Goal: Task Accomplishment & Management: Complete application form

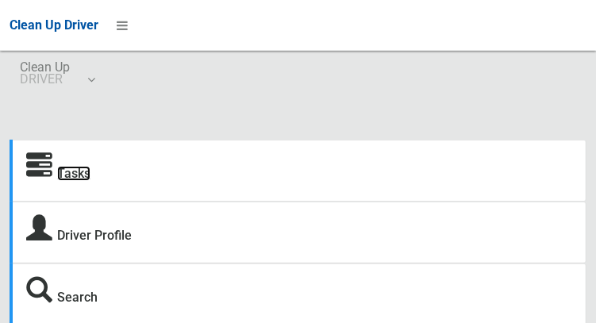
click at [70, 175] on link "Tasks" at bounding box center [73, 173] width 33 height 15
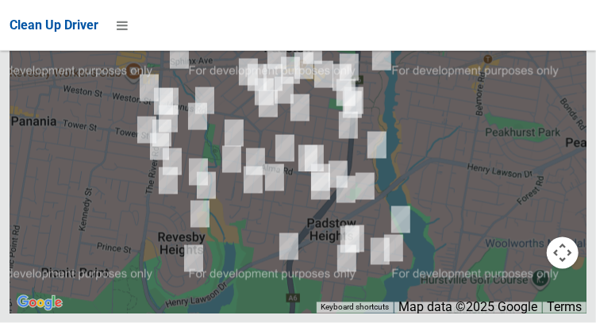
scroll to position [12811, 0]
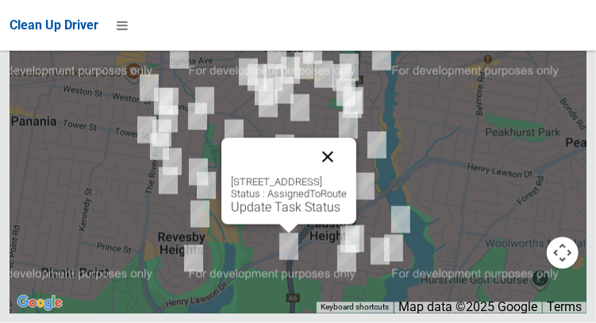
click at [347, 176] on button "Close" at bounding box center [328, 157] width 38 height 38
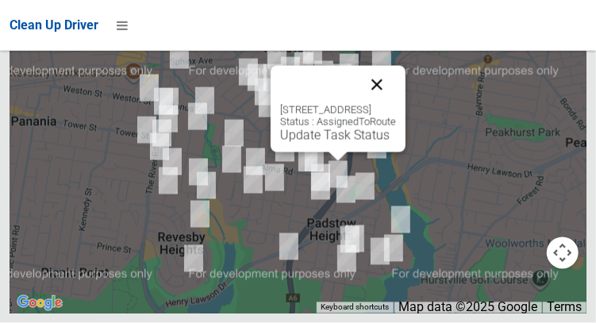
click at [396, 104] on button "Close" at bounding box center [377, 85] width 38 height 38
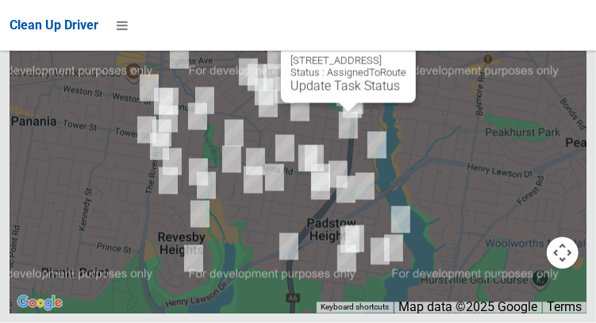
click at [407, 55] on button "Close" at bounding box center [387, 36] width 38 height 38
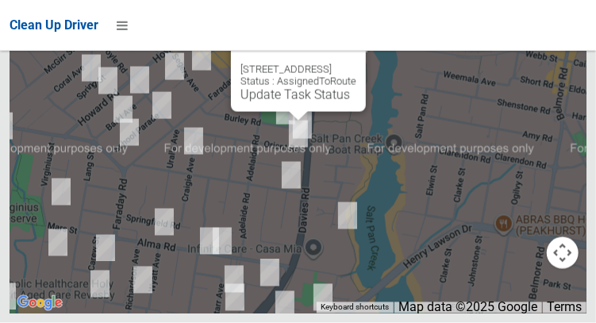
click at [357, 64] on button "Close" at bounding box center [337, 44] width 38 height 38
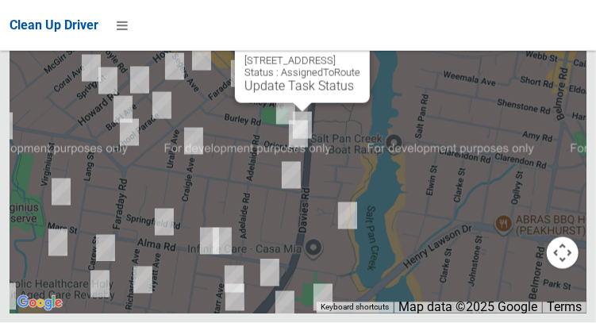
click at [360, 55] on button "Close" at bounding box center [341, 36] width 38 height 38
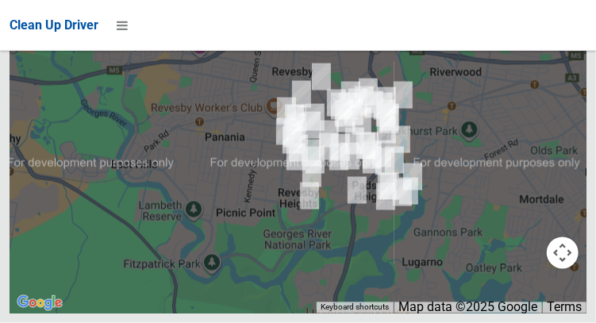
scroll to position [12675, 0]
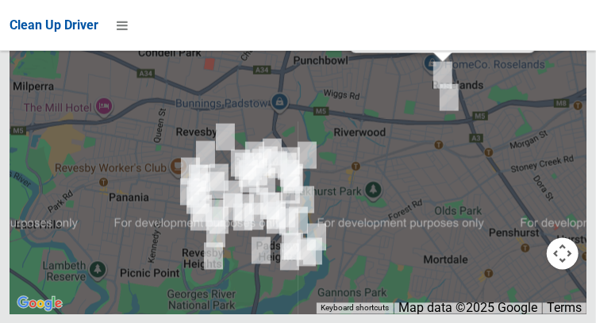
click at [400, 21] on button "OK" at bounding box center [399, 7] width 55 height 29
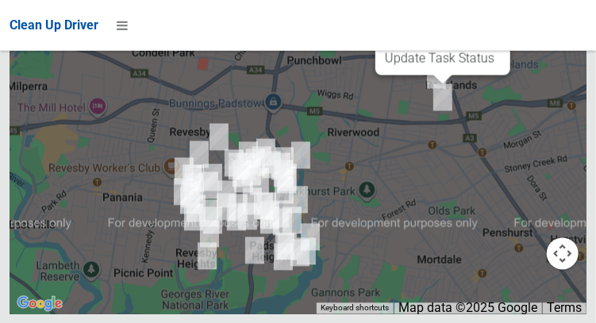
click at [501, 26] on button "Close" at bounding box center [482, 7] width 38 height 38
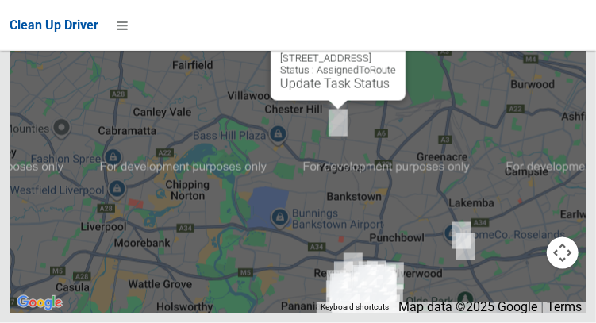
scroll to position [12427, 0]
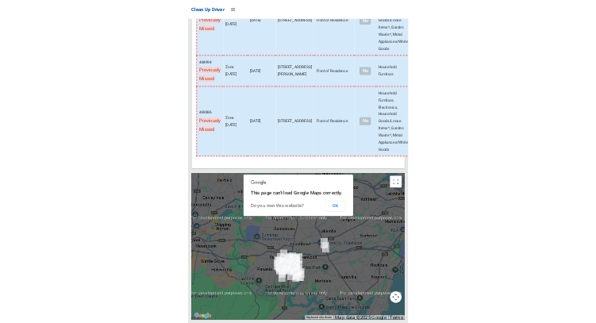
scroll to position [12131, 0]
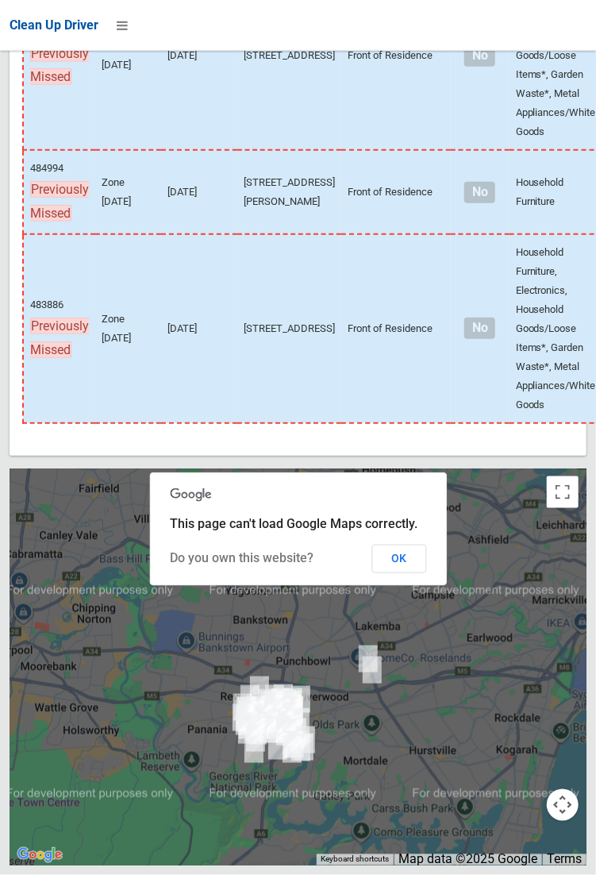
click at [461, 322] on div at bounding box center [298, 666] width 577 height 397
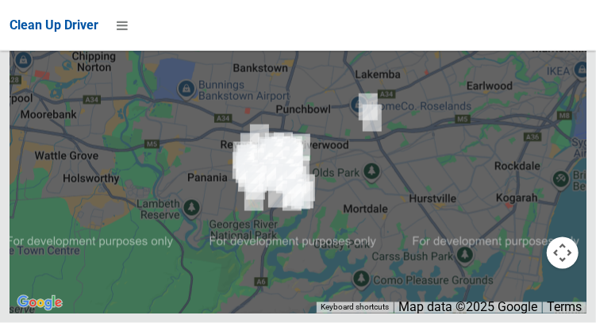
scroll to position [12625, 0]
click at [406, 21] on button "OK" at bounding box center [399, 7] width 55 height 29
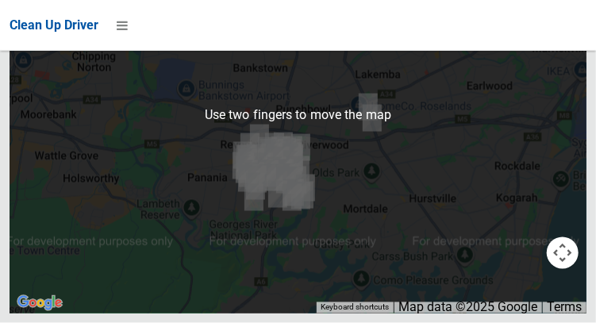
scroll to position [12722, 0]
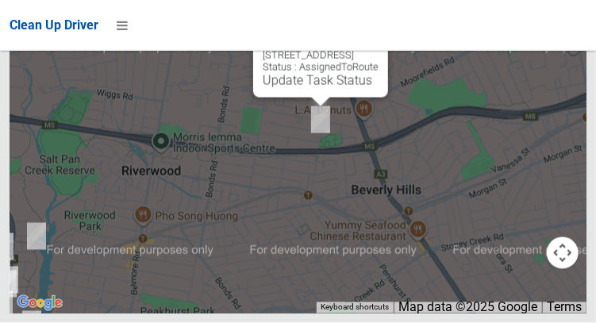
click at [379, 49] on button "Close" at bounding box center [360, 30] width 38 height 38
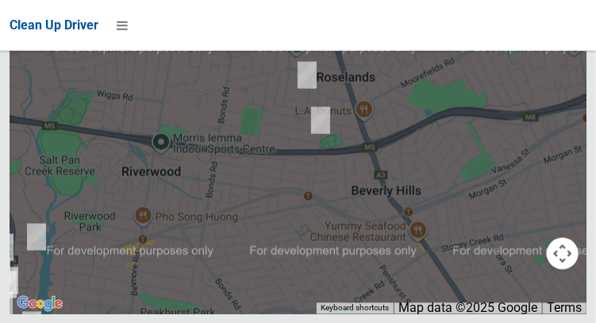
scroll to position [12262, 0]
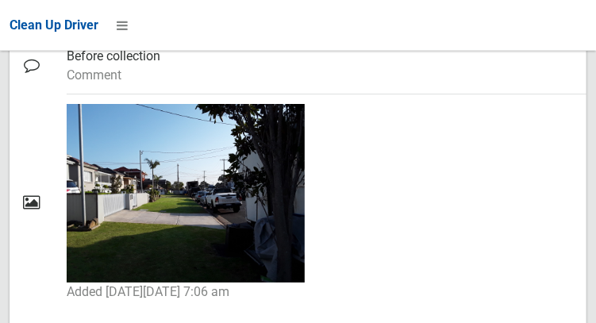
scroll to position [1713, 0]
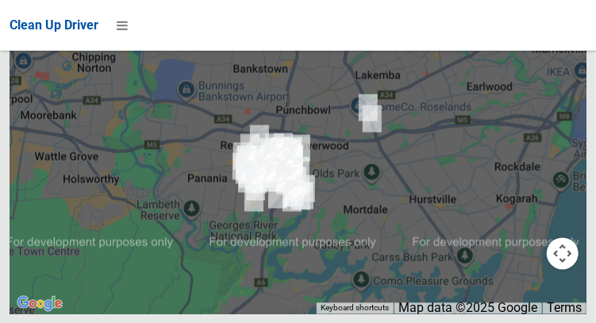
scroll to position [12057, 0]
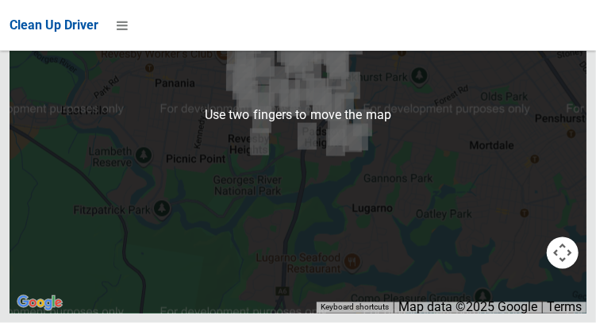
scroll to position [12760, 0]
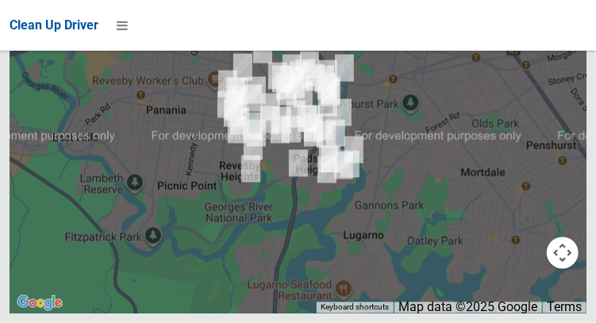
click at [403, 21] on button "OK" at bounding box center [399, 7] width 55 height 29
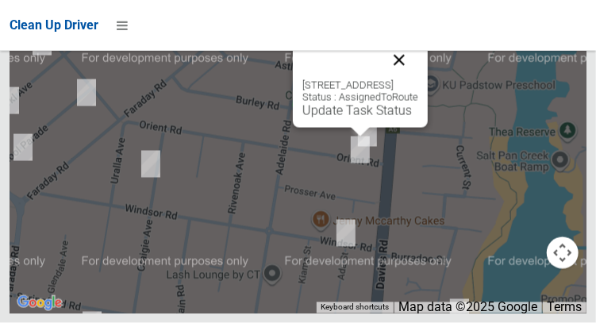
click at [418, 79] on button "Close" at bounding box center [399, 60] width 38 height 38
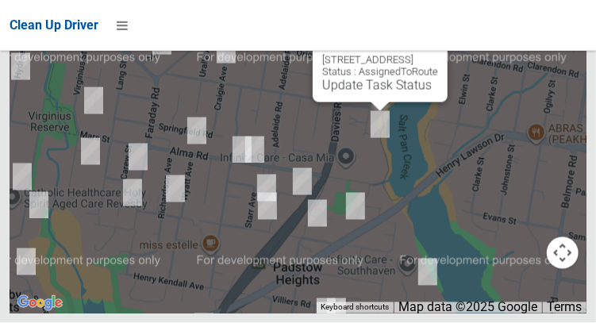
click at [438, 54] on button "Close" at bounding box center [419, 35] width 38 height 38
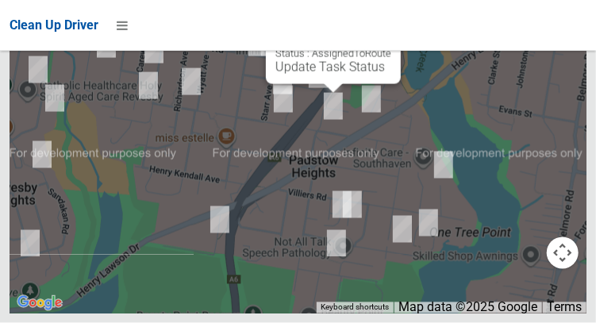
click at [391, 36] on button "Close" at bounding box center [372, 17] width 38 height 38
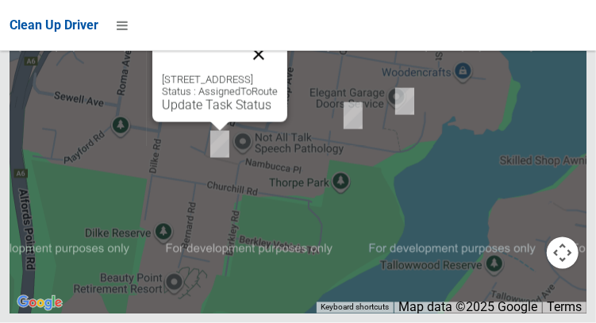
click at [278, 74] on button "Close" at bounding box center [259, 55] width 38 height 38
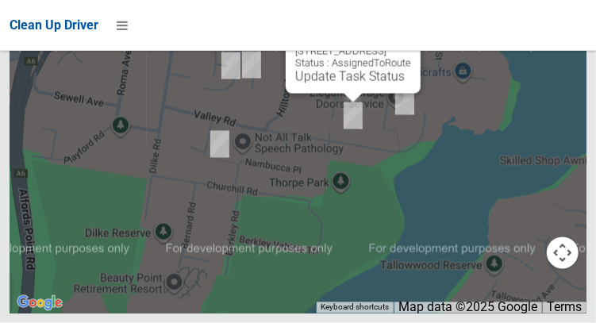
click at [411, 45] on button "Close" at bounding box center [392, 26] width 38 height 38
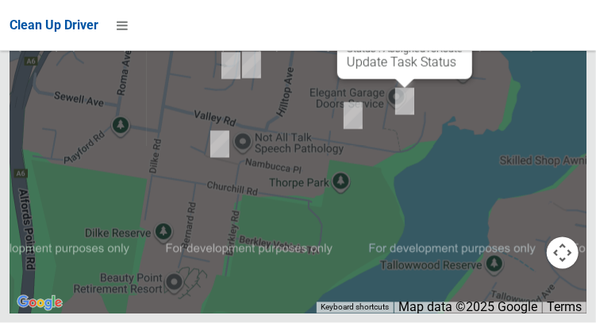
click at [463, 31] on button "Close" at bounding box center [444, 12] width 38 height 38
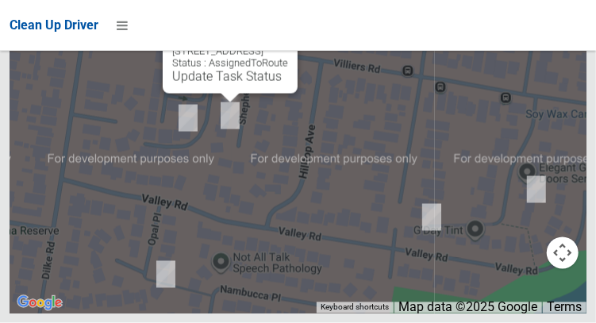
click at [288, 45] on button "Close" at bounding box center [269, 26] width 38 height 38
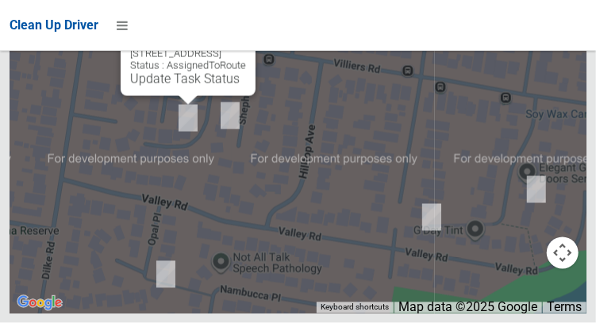
click at [246, 48] on button "Close" at bounding box center [227, 29] width 38 height 38
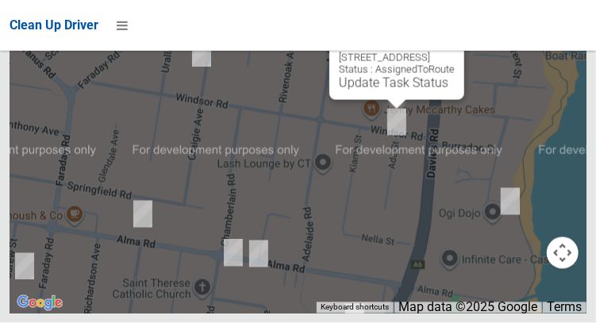
click at [455, 52] on button "Close" at bounding box center [436, 32] width 38 height 38
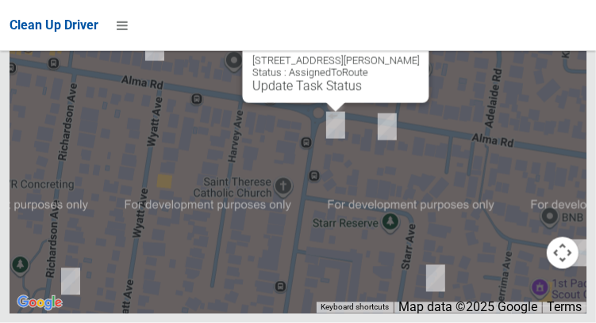
click at [419, 55] on button "Close" at bounding box center [400, 36] width 38 height 38
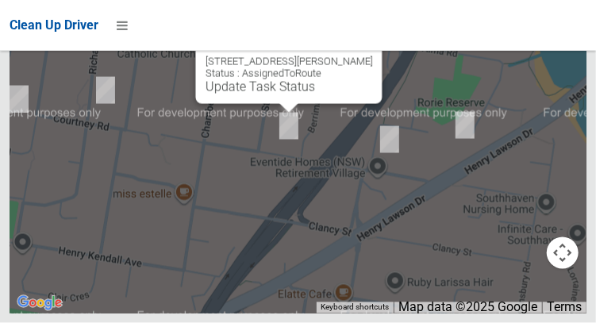
click at [362, 56] on button "Close" at bounding box center [353, 36] width 38 height 38
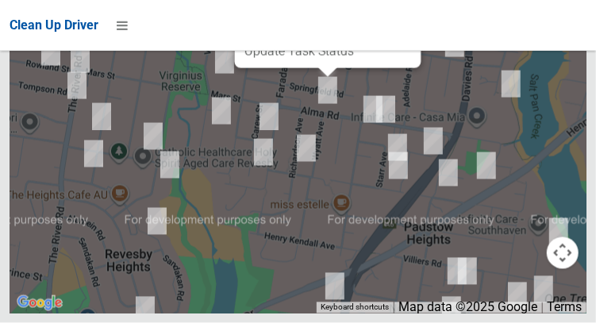
click at [396, 20] on button "Close" at bounding box center [392, 1] width 38 height 38
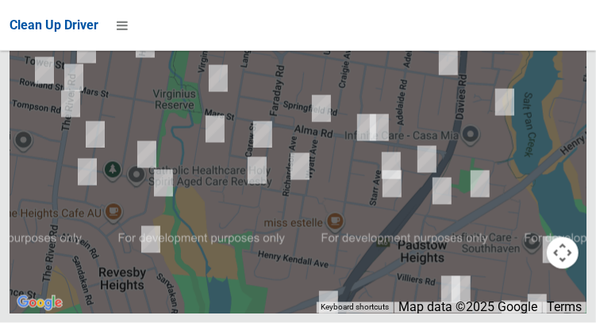
scroll to position [12039, 0]
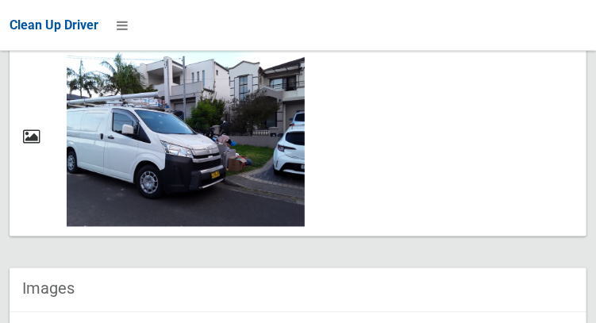
scroll to position [810, 0]
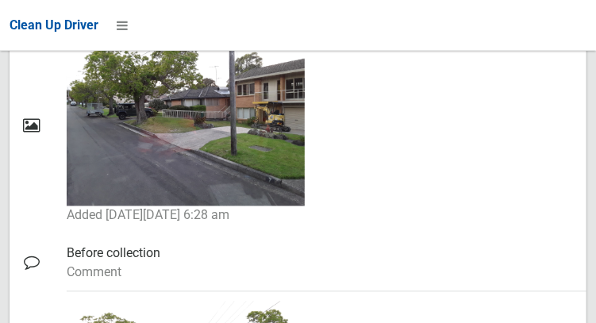
scroll to position [797, 0]
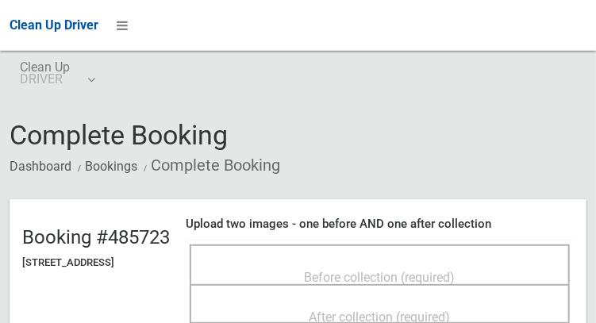
click at [355, 270] on span "Before collection (required)" at bounding box center [380, 277] width 151 height 15
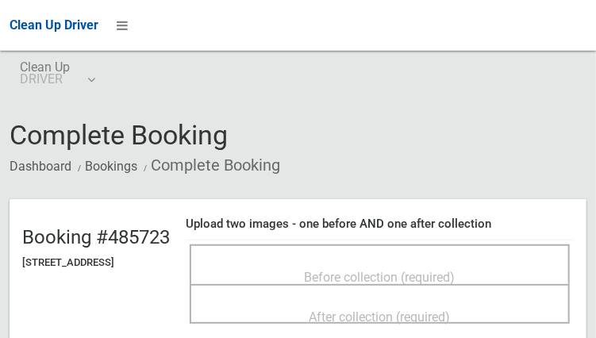
click at [374, 283] on span "Before collection (required)" at bounding box center [380, 277] width 151 height 15
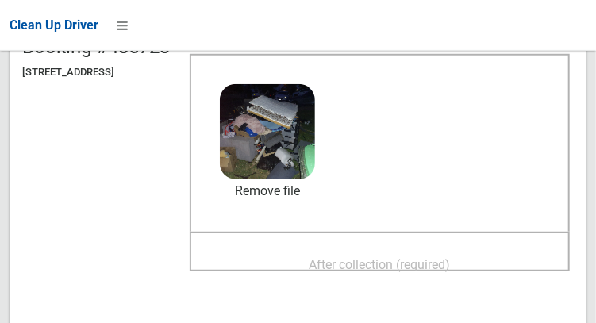
scroll to position [191, 0]
click at [424, 256] on span "After collection (required)" at bounding box center [380, 263] width 141 height 15
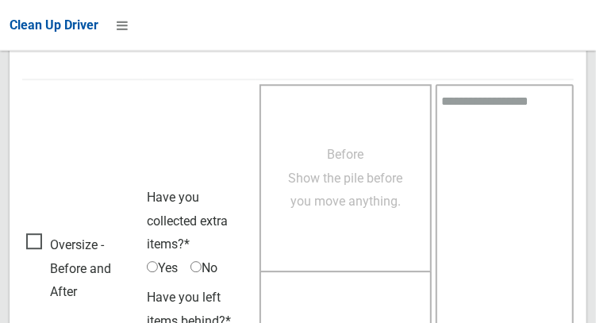
scroll to position [1433, 0]
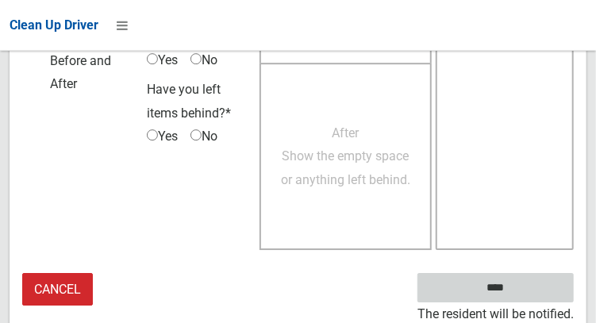
click at [518, 298] on input "****" at bounding box center [496, 287] width 156 height 29
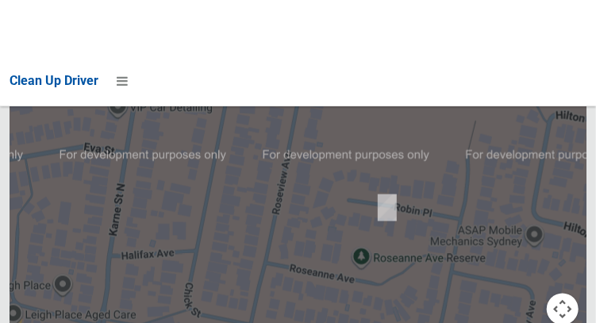
scroll to position [12239, 0]
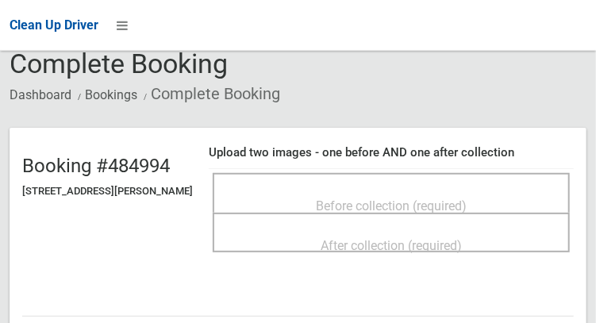
scroll to position [74, 0]
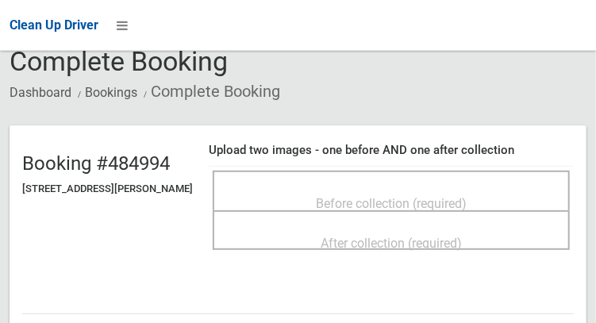
click at [423, 196] on span "Before collection (required)" at bounding box center [391, 203] width 151 height 15
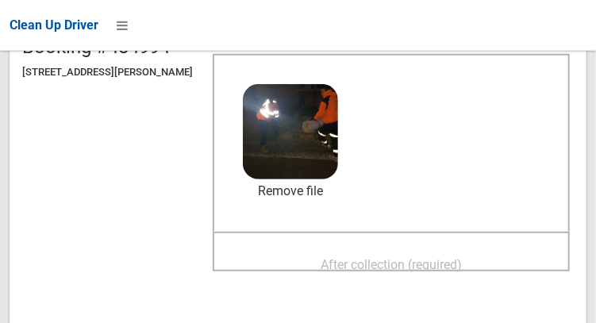
scroll to position [202, 0]
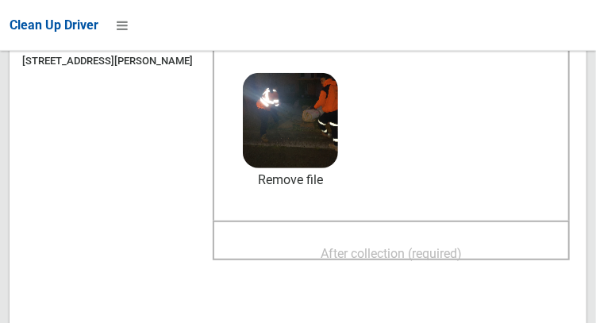
click at [414, 246] on span "After collection (required)" at bounding box center [391, 253] width 141 height 15
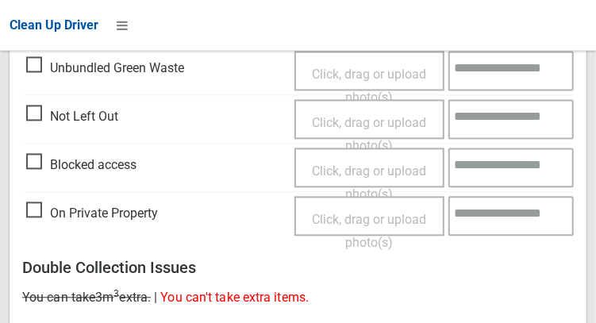
scroll to position [1433, 0]
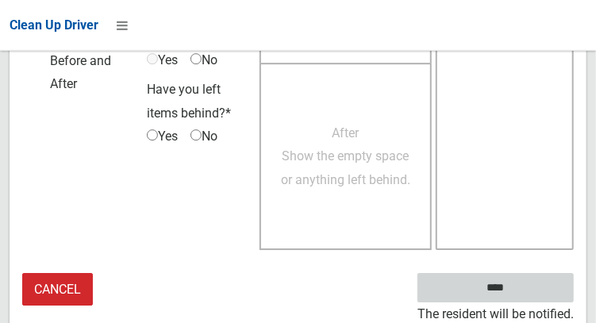
click at [509, 292] on input "****" at bounding box center [496, 287] width 156 height 29
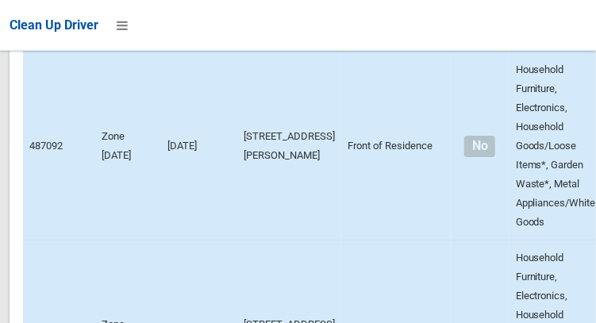
scroll to position [12811, 0]
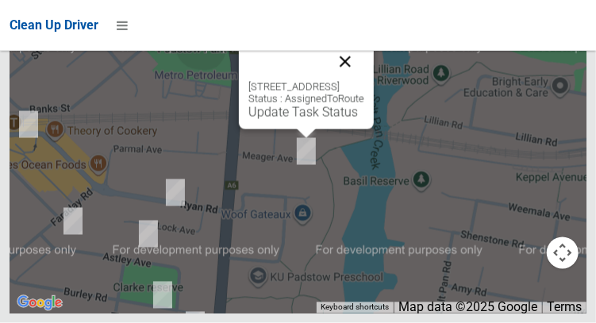
click at [364, 81] on button "Close" at bounding box center [345, 62] width 38 height 38
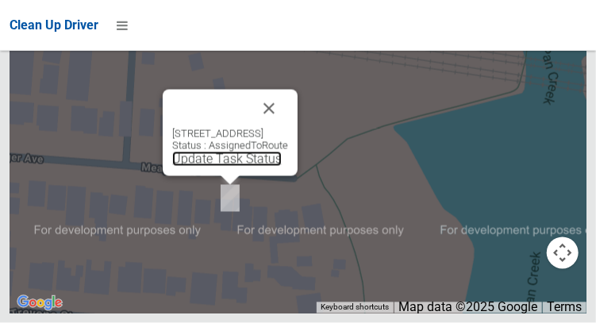
click at [229, 167] on link "Update Task Status" at bounding box center [227, 159] width 110 height 15
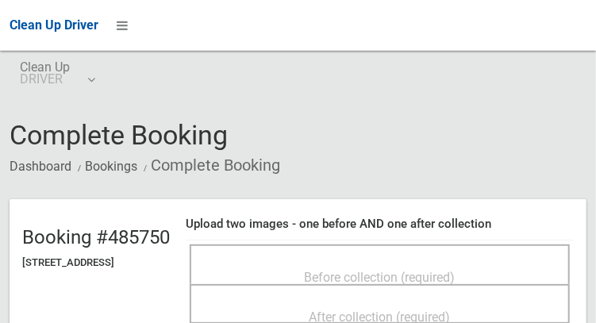
click at [344, 270] on span "Before collection (required)" at bounding box center [380, 277] width 151 height 15
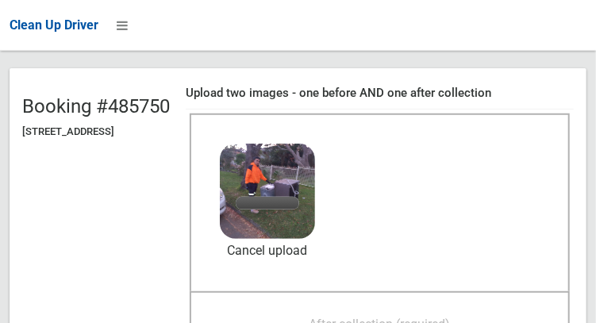
scroll to position [148, 0]
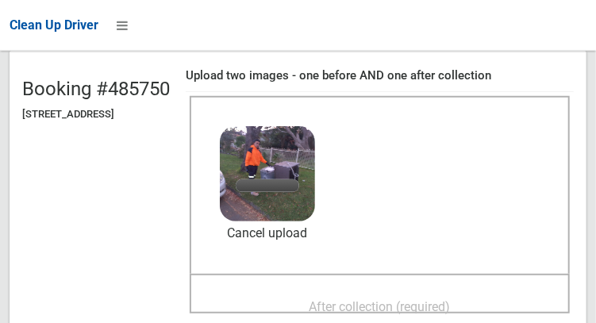
click at [412, 299] on span "After collection (required)" at bounding box center [380, 306] width 141 height 15
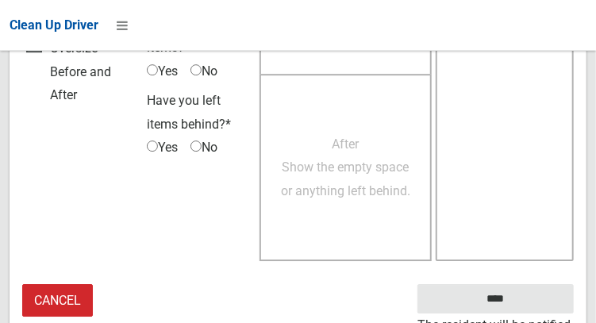
scroll to position [1433, 0]
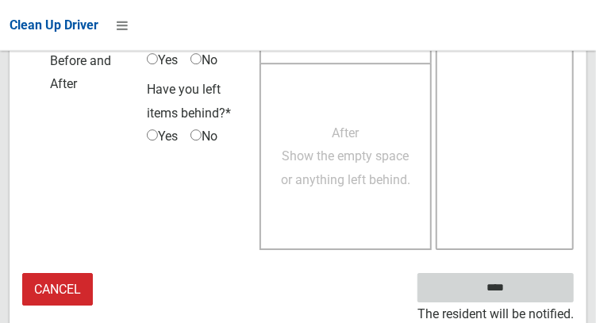
click at [519, 293] on input "****" at bounding box center [496, 287] width 156 height 29
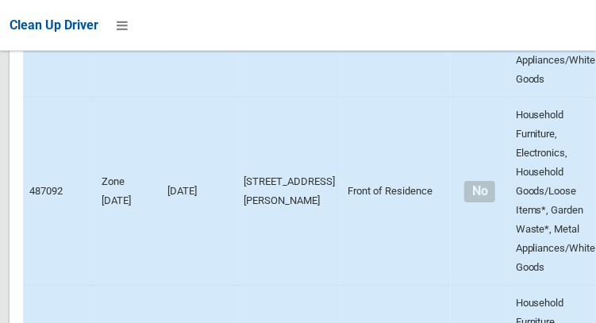
scroll to position [12811, 0]
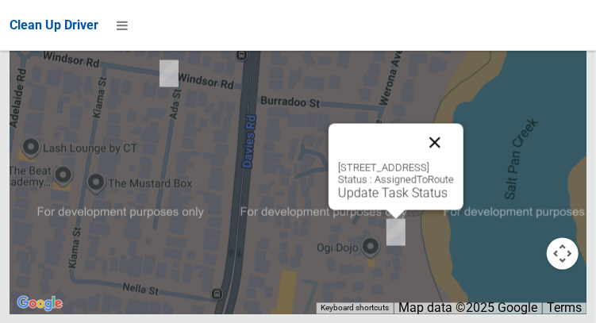
click at [454, 161] on button "Close" at bounding box center [435, 142] width 38 height 38
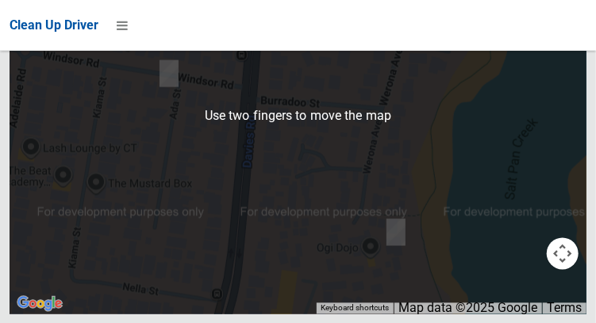
scroll to position [12753, 0]
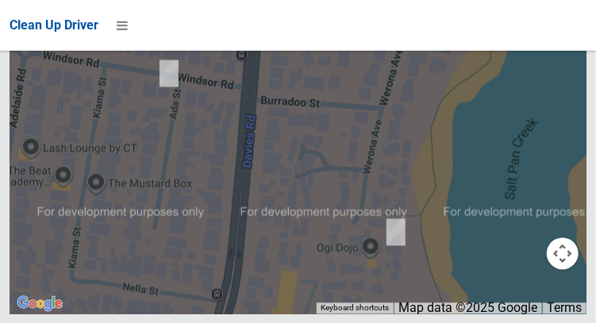
click at [400, 21] on button "OK" at bounding box center [399, 7] width 55 height 29
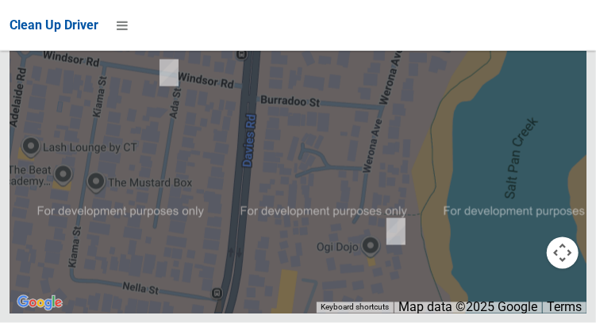
scroll to position [12811, 0]
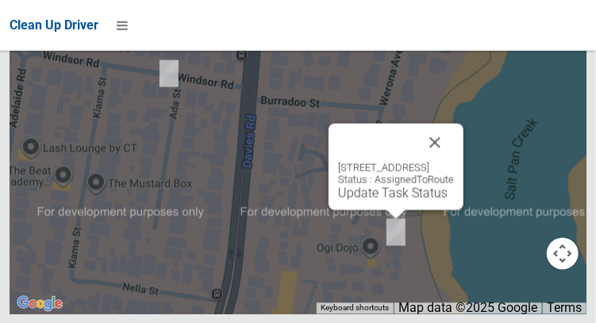
click at [378, 210] on div "19 Werona Avenue, PADSTOW NSW 2211 Status : AssignedToRoute Update Task Status" at bounding box center [396, 166] width 135 height 87
click at [395, 200] on link "Update Task Status" at bounding box center [393, 192] width 110 height 15
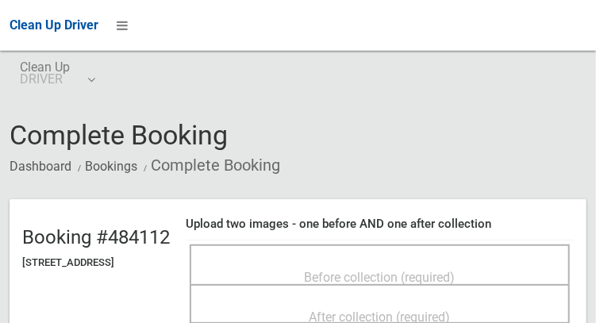
click at [402, 270] on span "Before collection (required)" at bounding box center [380, 277] width 151 height 15
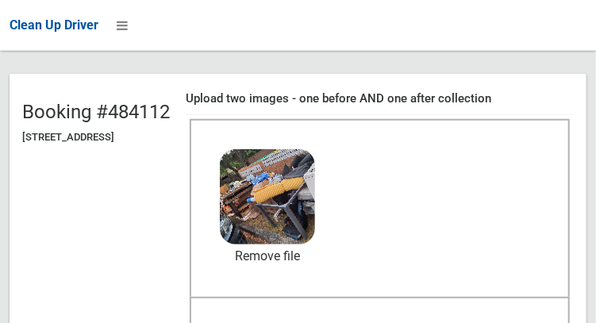
scroll to position [126, 0]
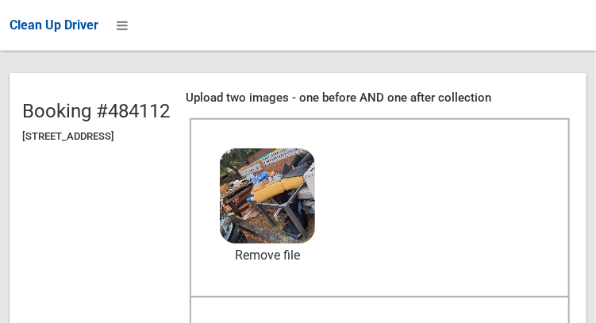
click at [423, 322] on span "After collection (required)" at bounding box center [380, 329] width 141 height 15
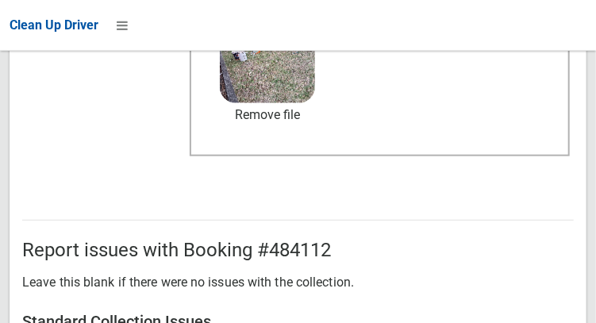
scroll to position [954, 0]
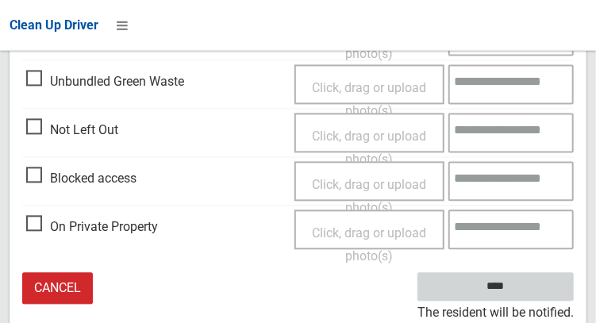
click at [519, 292] on input "****" at bounding box center [496, 287] width 156 height 29
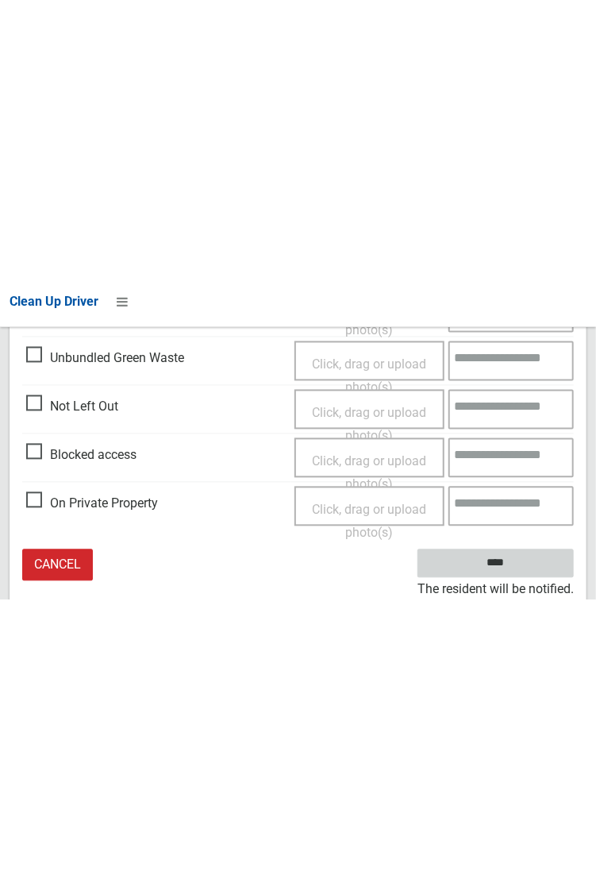
scroll to position [437, 0]
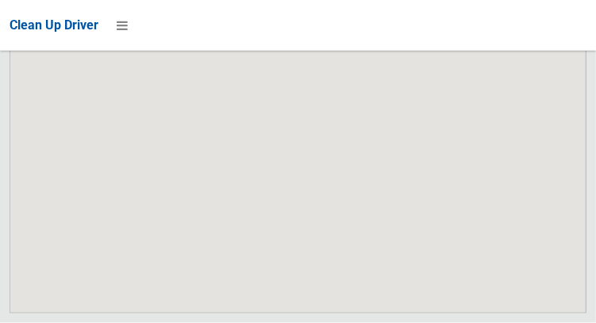
scroll to position [12811, 0]
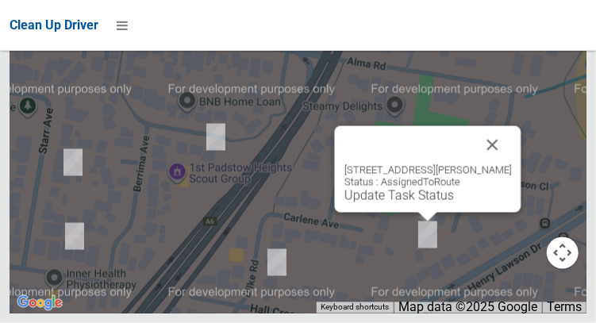
click at [484, 133] on div "14 Wainwright Avenue, PADSTOW NSW 2211 Status : AssignedToRoute Update Task Sta…" at bounding box center [298, 115] width 577 height 397
click at [509, 164] on button "Close" at bounding box center [492, 145] width 38 height 38
click at [406, 213] on div "14 Wainwright Avenue, PADSTOW NSW 2211 Status : AssignedToRoute Update Task Sta…" at bounding box center [427, 169] width 187 height 87
click at [403, 203] on div "14 Wainwright Avenue, PADSTOW NSW 2211 Status : AssignedToRoute Update Task Sta…" at bounding box center [428, 183] width 168 height 39
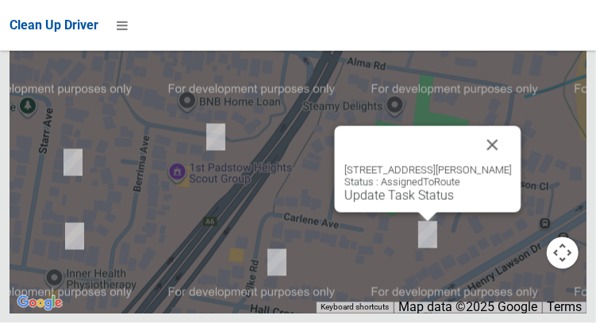
click at [404, 21] on button "OK" at bounding box center [399, 7] width 55 height 29
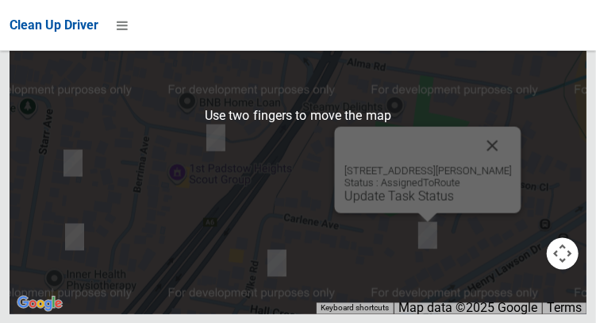
scroll to position [12763, 0]
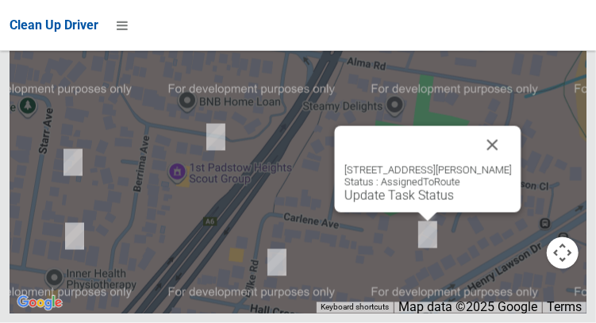
click at [398, 203] on div "14 Wainwright Avenue, PADSTOW NSW 2211 Status : AssignedToRoute Update Task Sta…" at bounding box center [428, 183] width 168 height 39
click at [360, 203] on div "14 Wainwright Avenue, PADSTOW NSW 2211 Status : AssignedToRoute Update Task Sta…" at bounding box center [428, 183] width 168 height 39
click at [372, 203] on div "14 Wainwright Avenue, PADSTOW NSW 2211 Status : AssignedToRoute Update Task Sta…" at bounding box center [428, 183] width 168 height 39
click at [376, 203] on div "14 Wainwright Avenue, PADSTOW NSW 2211 Status : AssignedToRoute Update Task Sta…" at bounding box center [428, 183] width 168 height 39
click at [375, 203] on div "14 Wainwright Avenue, PADSTOW NSW 2211 Status : AssignedToRoute Update Task Sta…" at bounding box center [428, 183] width 168 height 39
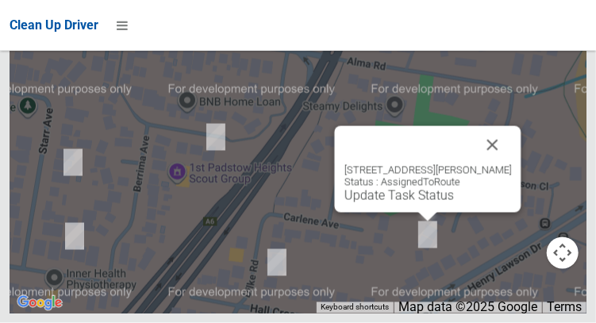
scroll to position [12788, 0]
click at [405, 203] on div "14 Wainwright Avenue, PADSTOW NSW 2211 Status : AssignedToRoute Update Task Sta…" at bounding box center [428, 183] width 168 height 39
click at [369, 203] on div "14 Wainwright Avenue, PADSTOW NSW 2211 Status : AssignedToRoute Update Task Sta…" at bounding box center [428, 183] width 168 height 39
click at [364, 203] on div "14 Wainwright Avenue, PADSTOW NSW 2211 Status : AssignedToRoute Update Task Sta…" at bounding box center [428, 183] width 168 height 39
click at [511, 164] on button "Close" at bounding box center [492, 145] width 38 height 38
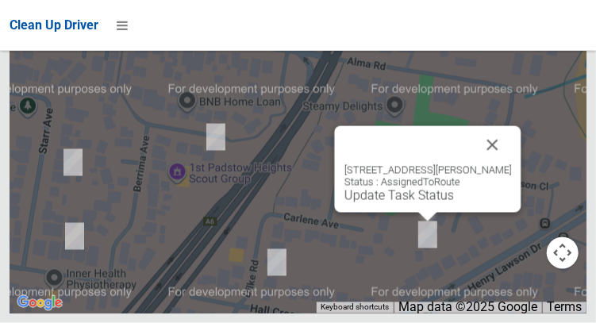
click at [389, 203] on div "14 Wainwright Avenue, PADSTOW NSW 2211 Status : AssignedToRoute Update Task Sta…" at bounding box center [428, 183] width 168 height 39
click at [368, 203] on div "14 Wainwright Avenue, PADSTOW NSW 2211 Status : AssignedToRoute Update Task Sta…" at bounding box center [428, 183] width 168 height 39
click at [404, 203] on div "14 Wainwright Avenue, PADSTOW NSW 2211 Status : AssignedToRoute Update Task Sta…" at bounding box center [428, 183] width 168 height 39
click at [511, 164] on button "Close" at bounding box center [492, 145] width 38 height 38
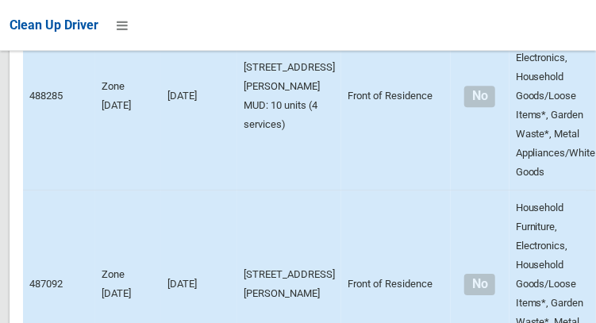
scroll to position [8550, 0]
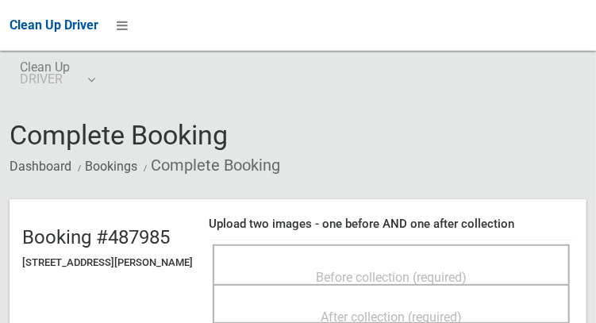
click at [427, 270] on span "Before collection (required)" at bounding box center [391, 277] width 151 height 15
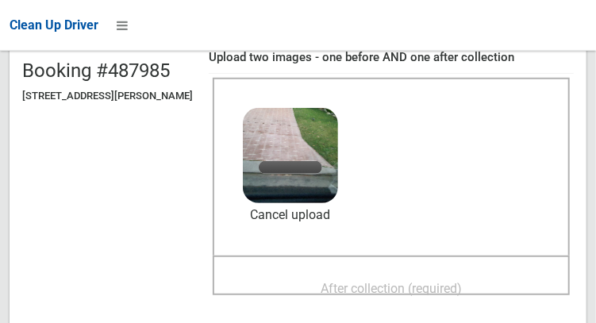
scroll to position [170, 0]
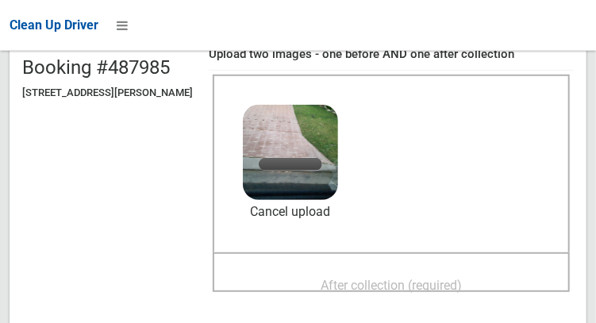
click at [429, 287] on span "After collection (required)" at bounding box center [391, 285] width 141 height 15
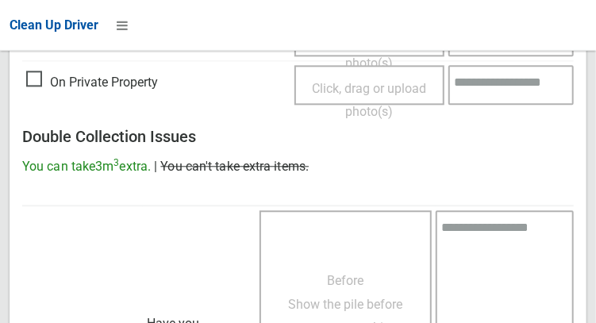
scroll to position [1433, 0]
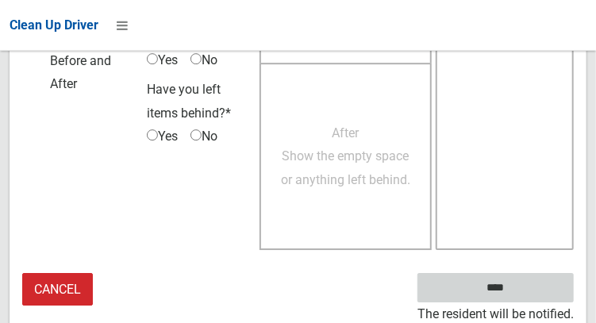
click at [508, 298] on input "****" at bounding box center [496, 287] width 156 height 29
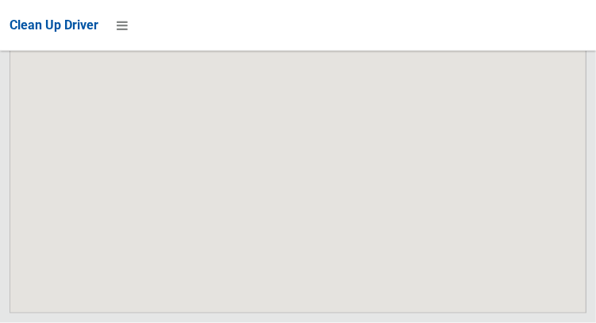
scroll to position [12811, 0]
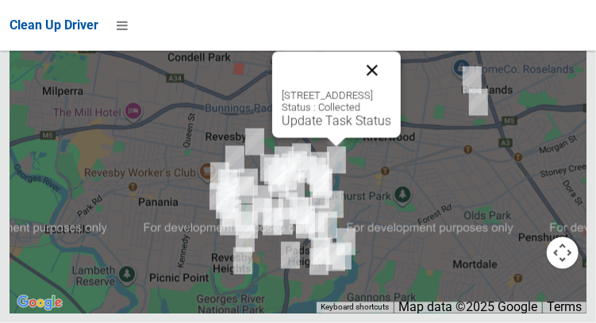
click at [391, 90] on button "Close" at bounding box center [372, 71] width 38 height 38
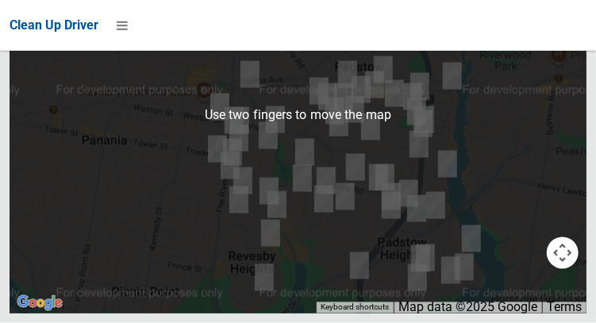
scroll to position [12714, 0]
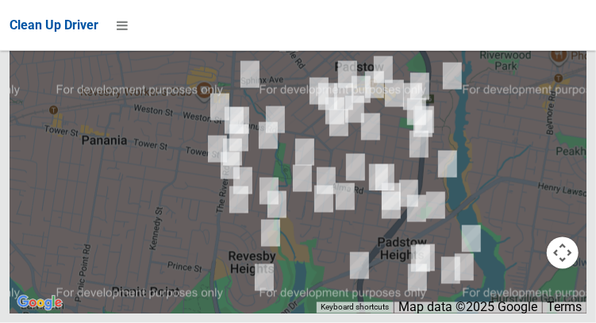
click at [415, 21] on button "OK" at bounding box center [399, 7] width 55 height 29
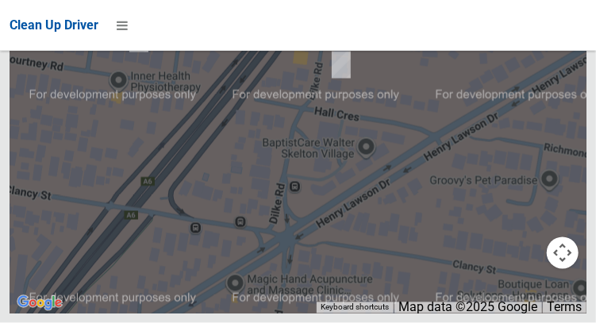
scroll to position [12811, 0]
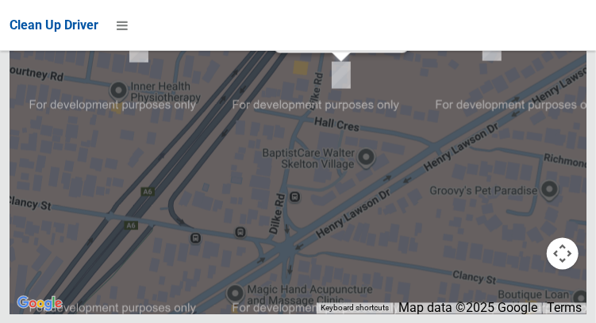
click at [345, 43] on link "Update Task Status" at bounding box center [338, 35] width 110 height 15
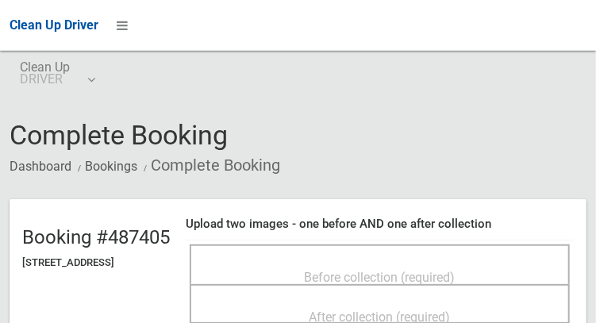
click at [402, 262] on div "Before collection (required)" at bounding box center [379, 276] width 345 height 29
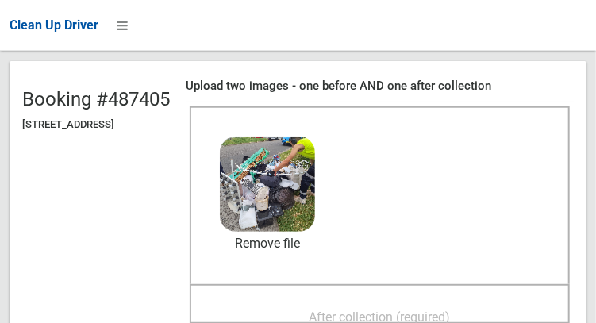
scroll to position [144, 0]
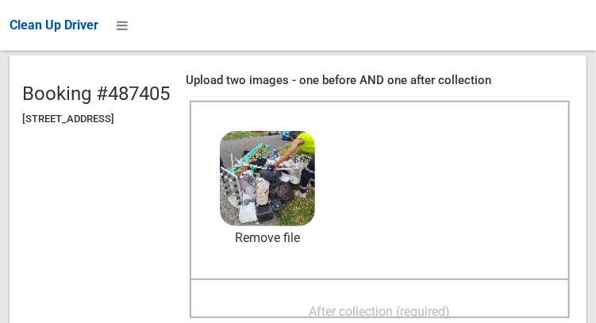
click at [418, 305] on span "After collection (required)" at bounding box center [380, 311] width 141 height 15
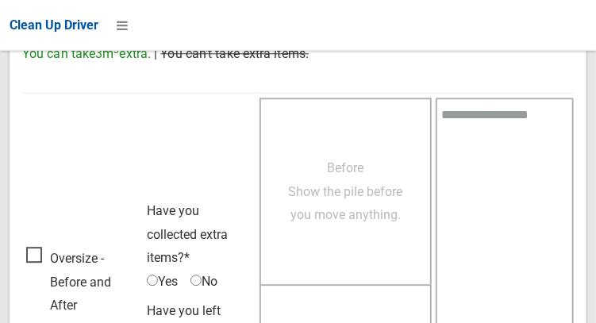
scroll to position [1433, 0]
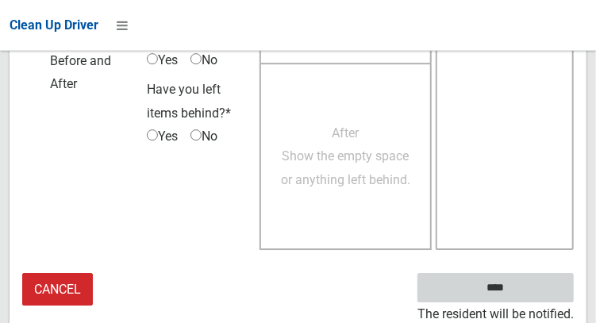
click at [519, 293] on input "****" at bounding box center [496, 287] width 156 height 29
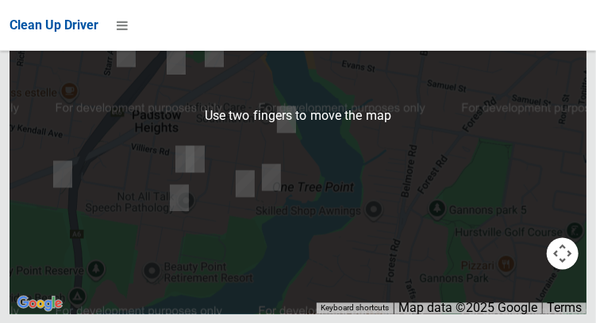
scroll to position [12693, 0]
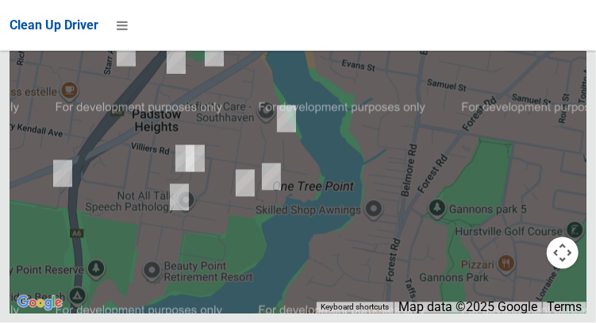
click at [405, 21] on button "OK" at bounding box center [399, 7] width 55 height 29
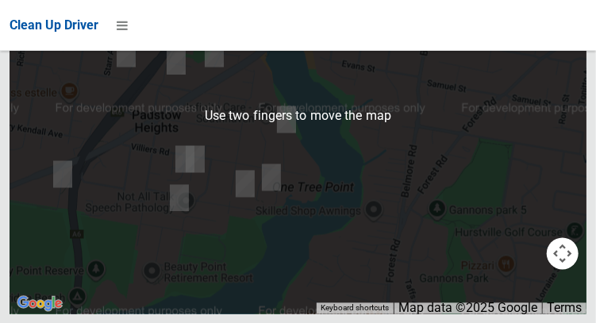
scroll to position [12798, 0]
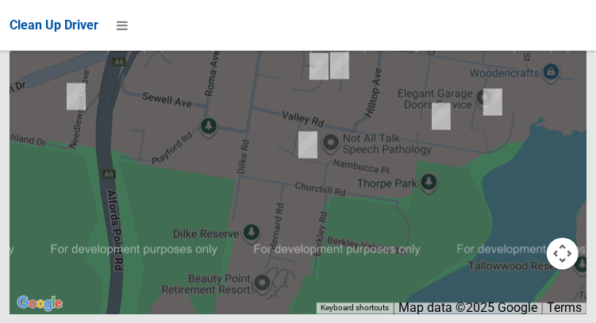
click at [453, 204] on div at bounding box center [298, 115] width 577 height 397
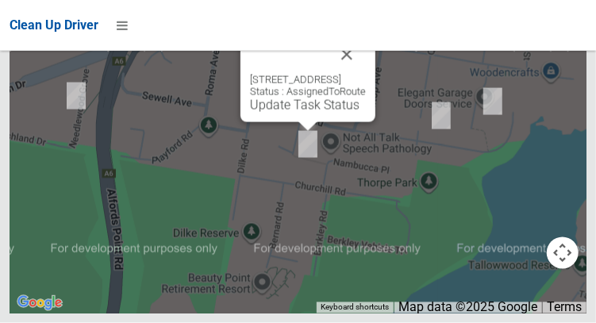
scroll to position [12743, 0]
click at [366, 74] on button "Close" at bounding box center [347, 55] width 38 height 38
click at [283, 113] on link "Update Task Status" at bounding box center [305, 105] width 110 height 15
click at [366, 74] on button "Close" at bounding box center [347, 55] width 38 height 38
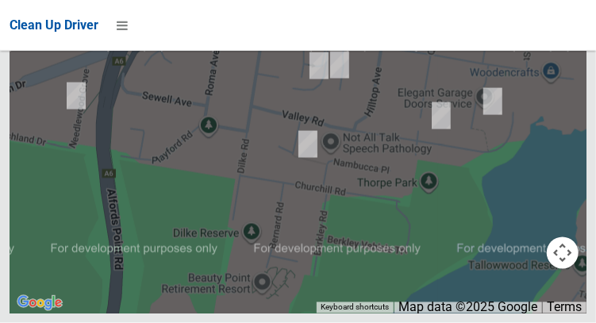
scroll to position [12811, 0]
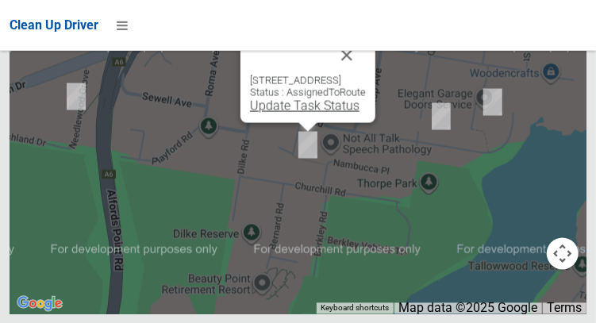
click at [292, 113] on link "Update Task Status" at bounding box center [305, 105] width 110 height 15
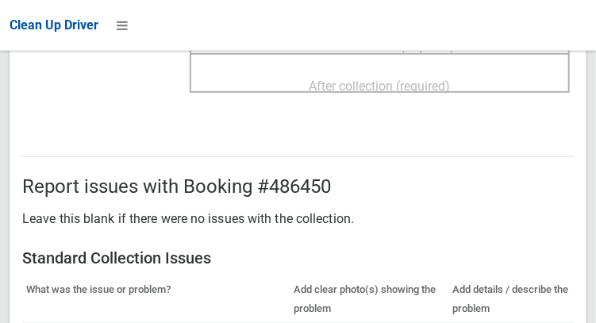
scroll to position [235, 0]
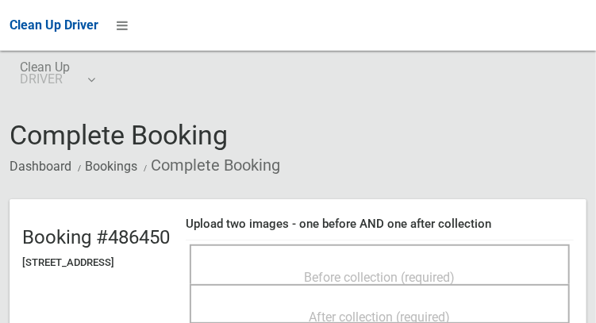
click at [445, 262] on div "Before collection (required)" at bounding box center [379, 276] width 345 height 29
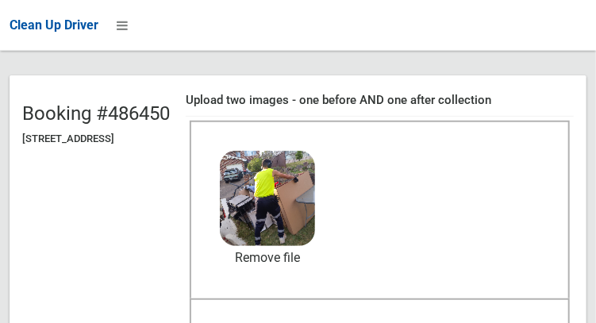
scroll to position [128, 0]
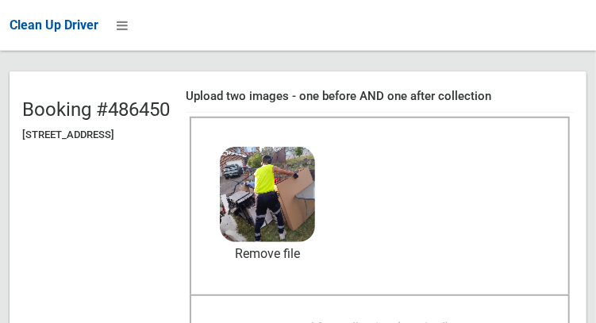
click at [403, 320] on span "After collection (required)" at bounding box center [380, 327] width 141 height 15
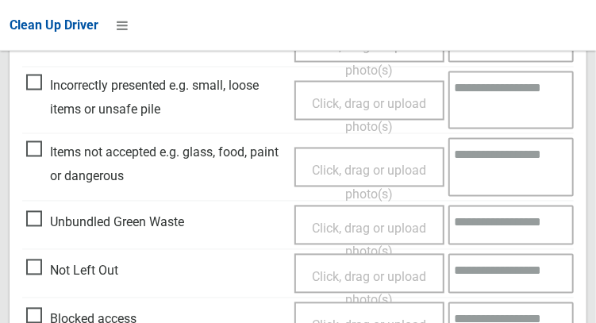
scroll to position [814, 0]
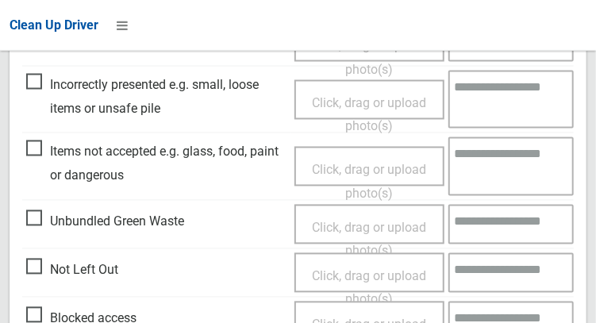
click at [36, 151] on span "Items not accepted e.g. glass, food, paint or dangerous" at bounding box center [156, 164] width 260 height 47
click at [377, 169] on span "Click, drag or upload photo(s)" at bounding box center [369, 182] width 114 height 39
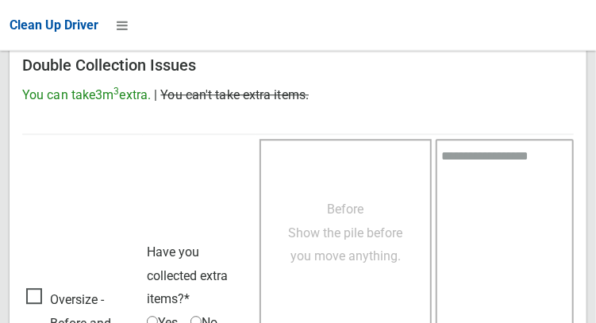
scroll to position [1433, 0]
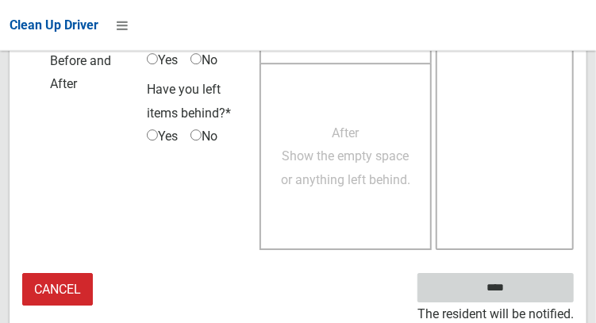
click at [519, 292] on input "****" at bounding box center [496, 287] width 156 height 29
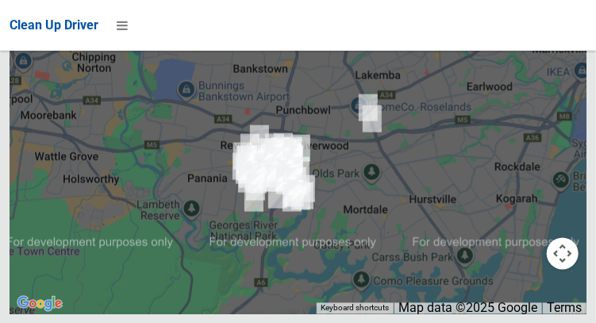
scroll to position [12811, 0]
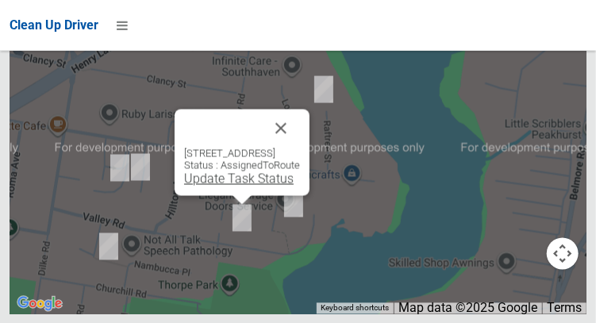
click at [218, 186] on link "Update Task Status" at bounding box center [239, 178] width 110 height 15
click at [300, 147] on button "Close" at bounding box center [281, 128] width 38 height 38
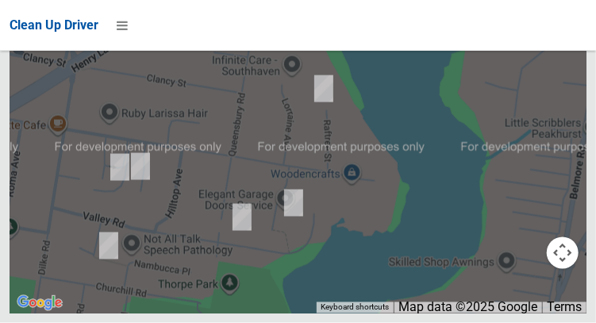
scroll to position [12570, 0]
click at [404, 21] on button "OK" at bounding box center [399, 7] width 55 height 29
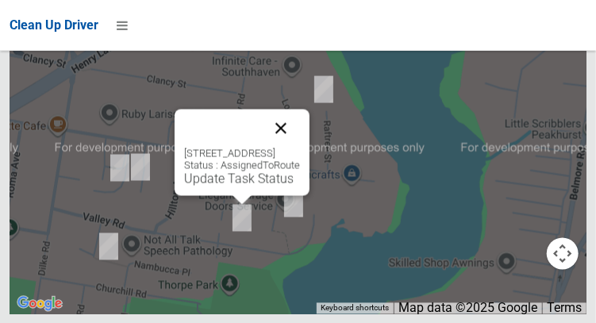
click at [300, 147] on button "Close" at bounding box center [281, 128] width 38 height 38
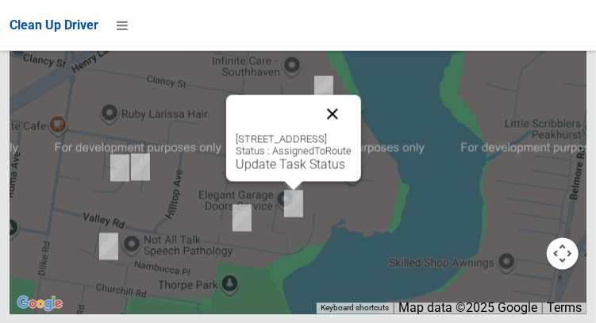
click at [352, 133] on button "Close" at bounding box center [333, 113] width 38 height 38
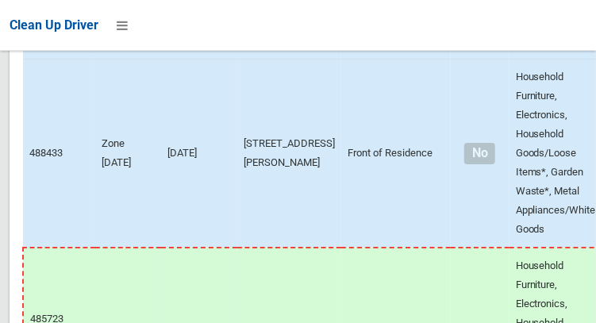
scroll to position [8866, 0]
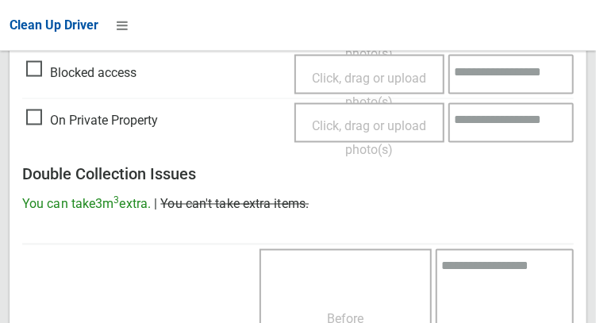
scroll to position [785, 0]
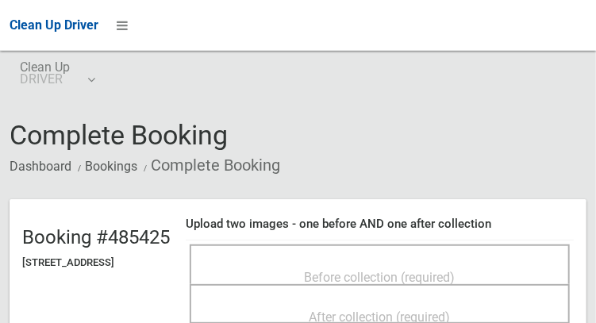
click at [423, 270] on span "Before collection (required)" at bounding box center [380, 277] width 151 height 15
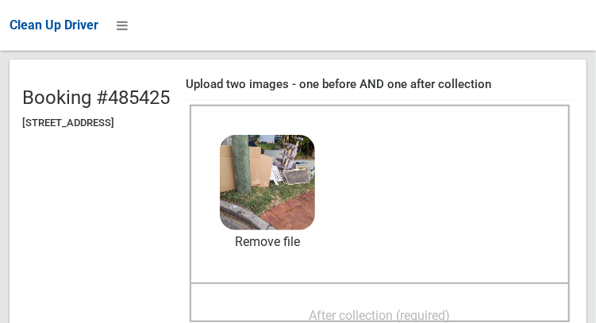
scroll to position [148, 0]
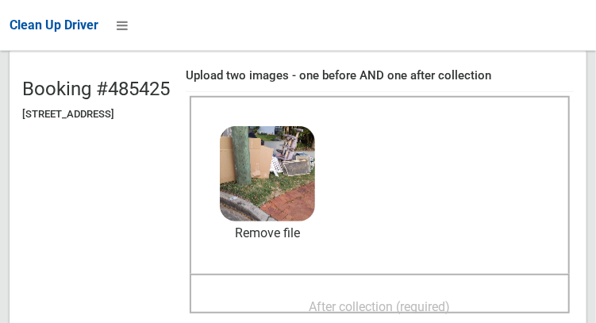
click at [451, 299] on span "After collection (required)" at bounding box center [380, 306] width 141 height 15
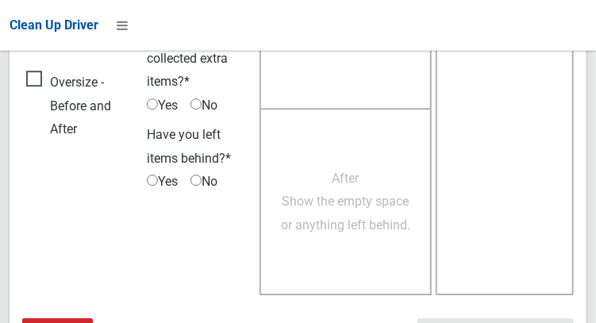
scroll to position [1433, 0]
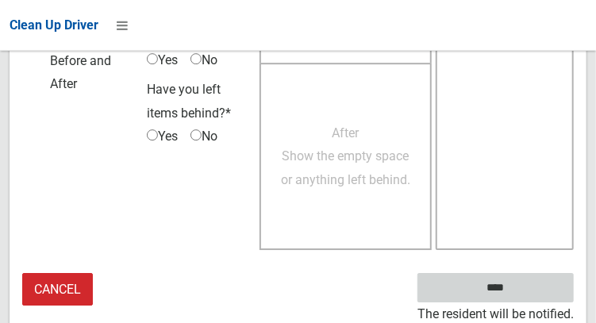
click at [507, 287] on input "****" at bounding box center [496, 287] width 156 height 29
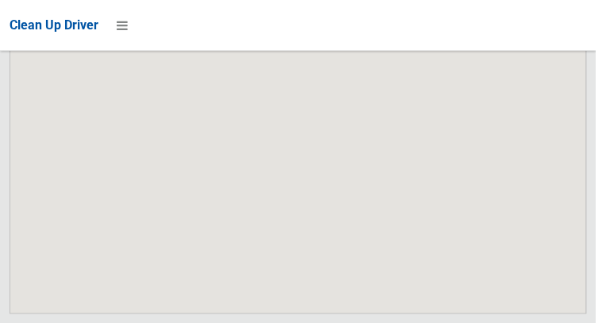
scroll to position [12811, 0]
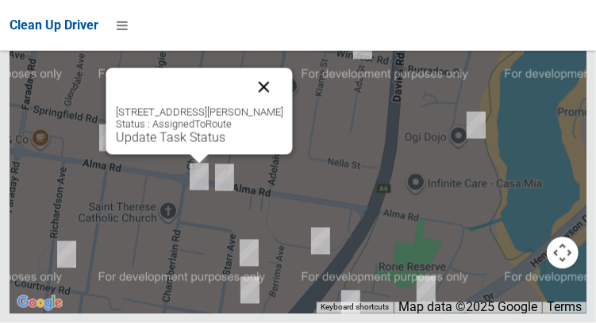
click at [279, 106] on button "Close" at bounding box center [264, 87] width 38 height 38
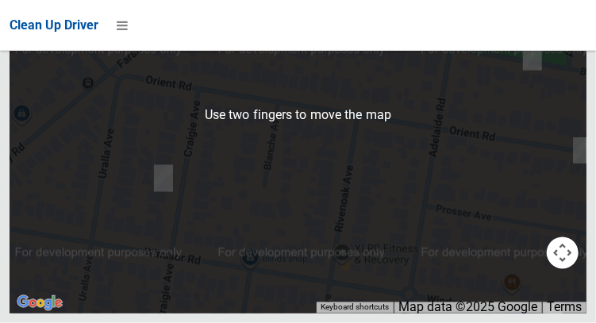
scroll to position [12694, 0]
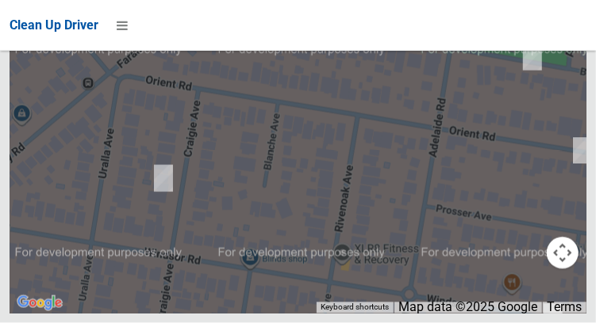
click at [400, 21] on button "OK" at bounding box center [399, 7] width 55 height 29
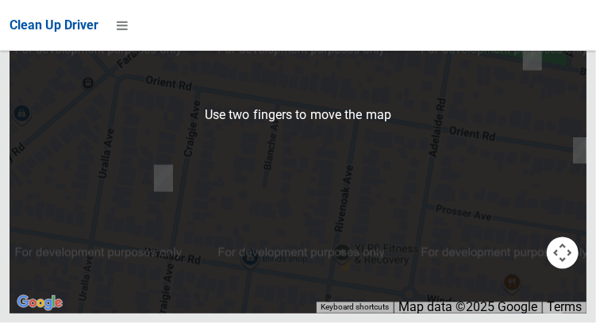
scroll to position [12811, 0]
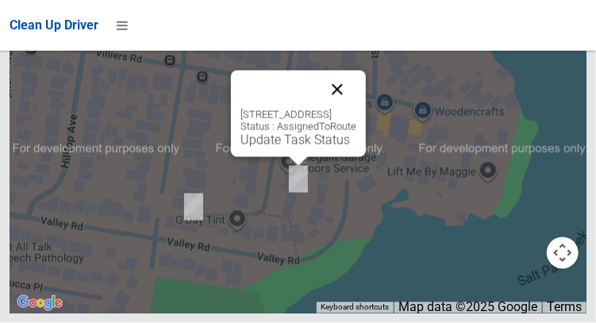
click at [357, 109] on button "Close" at bounding box center [337, 90] width 38 height 38
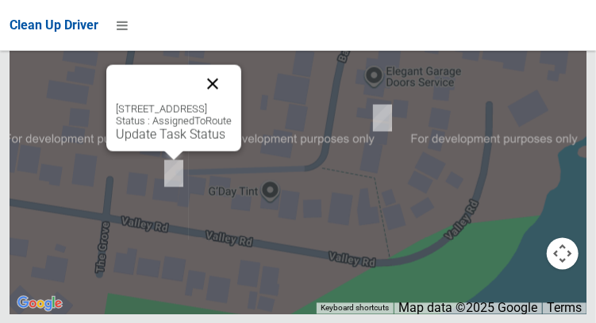
click at [232, 102] on button "Close" at bounding box center [213, 83] width 38 height 38
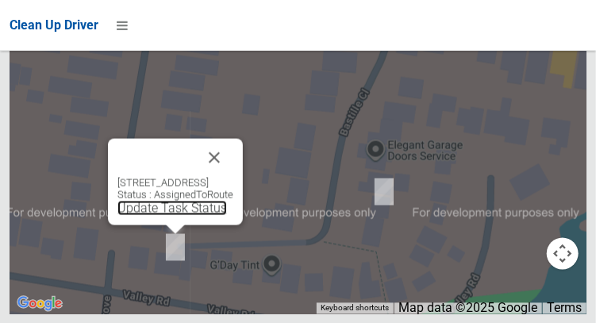
click at [158, 215] on link "Update Task Status" at bounding box center [173, 207] width 110 height 15
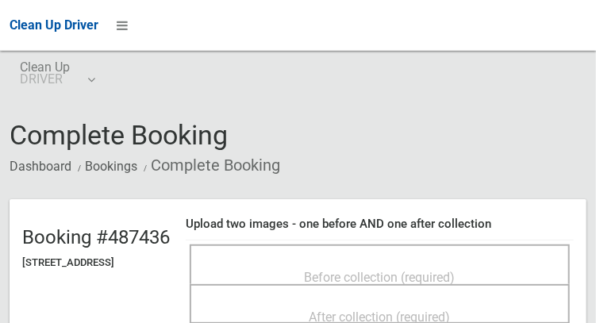
click at [442, 270] on span "Before collection (required)" at bounding box center [380, 277] width 151 height 15
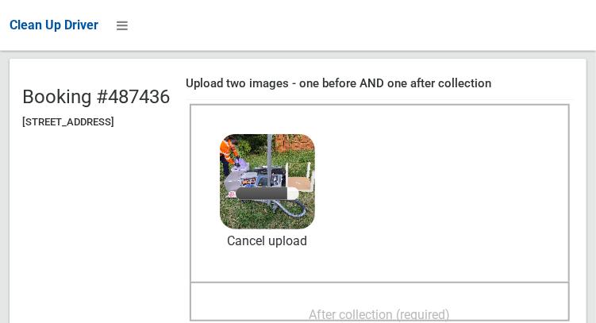
scroll to position [141, 0]
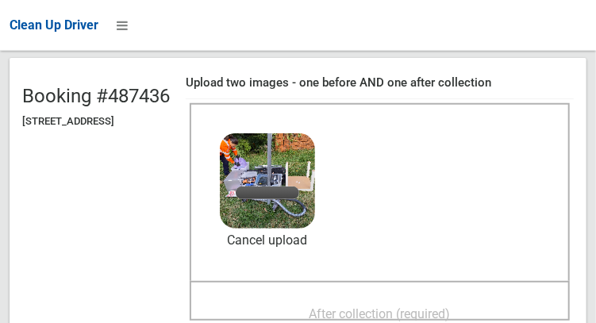
click at [419, 307] on span "After collection (required)" at bounding box center [380, 314] width 141 height 15
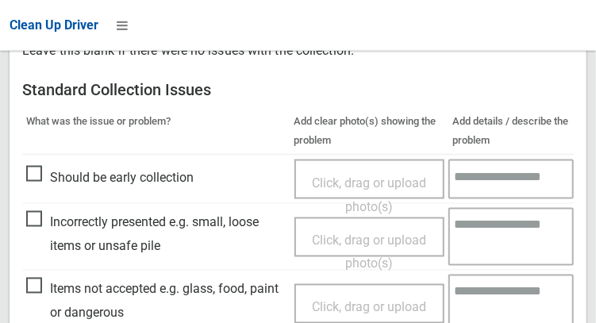
scroll to position [1433, 0]
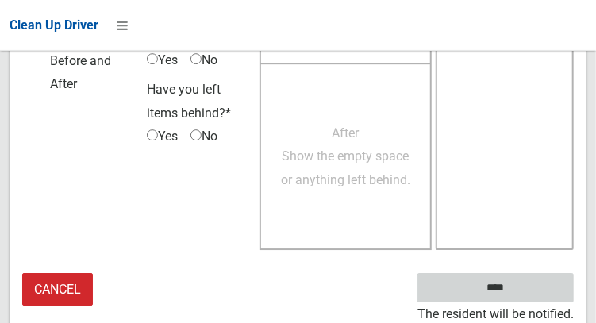
click at [519, 296] on input "****" at bounding box center [496, 287] width 156 height 29
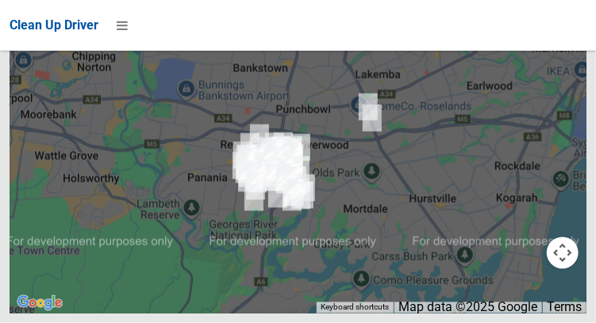
scroll to position [9767, 0]
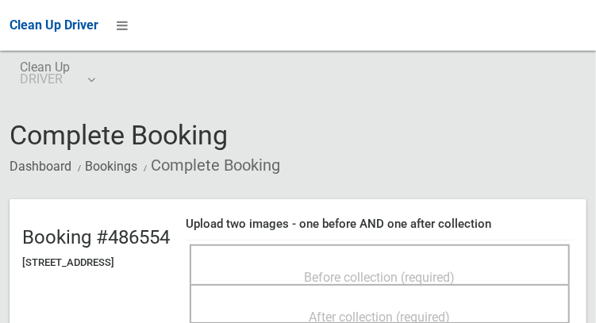
click at [438, 262] on div "Before collection (required)" at bounding box center [379, 276] width 345 height 29
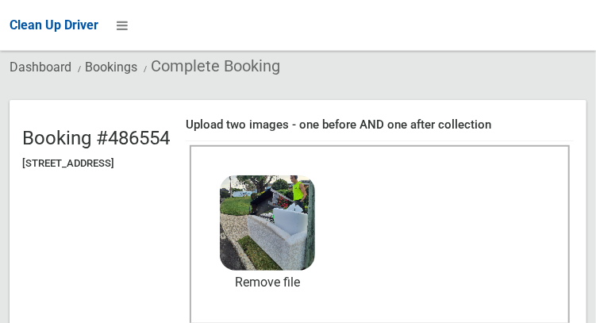
scroll to position [110, 0]
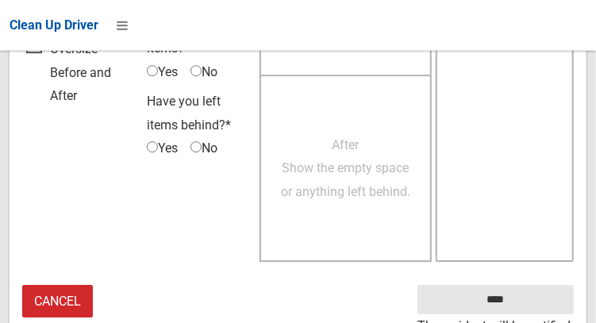
scroll to position [1433, 0]
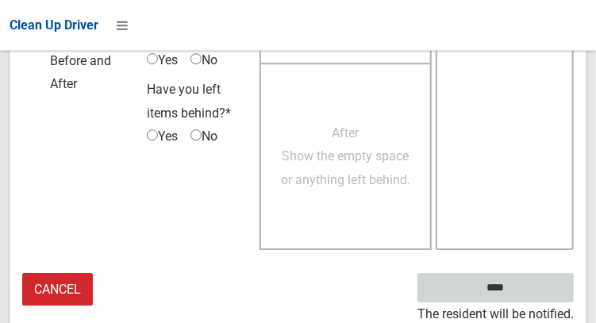
click at [493, 287] on input "****" at bounding box center [496, 287] width 156 height 29
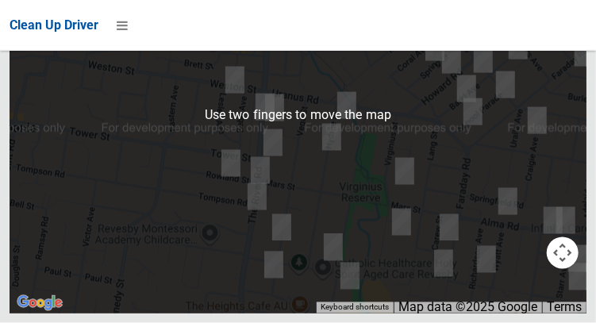
scroll to position [12732, 0]
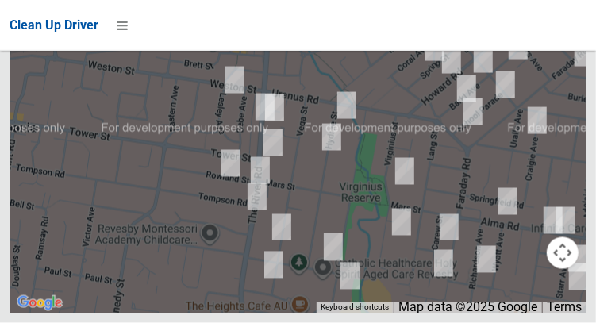
click at [403, 21] on button "OK" at bounding box center [399, 7] width 55 height 29
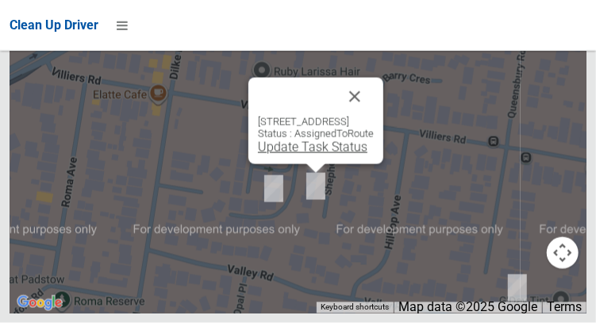
click at [295, 155] on link "Update Task Status" at bounding box center [313, 147] width 110 height 15
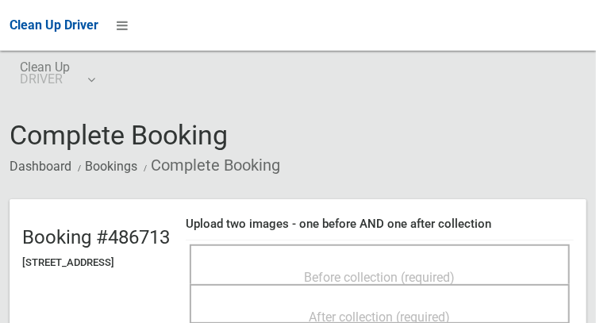
click at [438, 283] on span "Before collection (required)" at bounding box center [380, 277] width 151 height 15
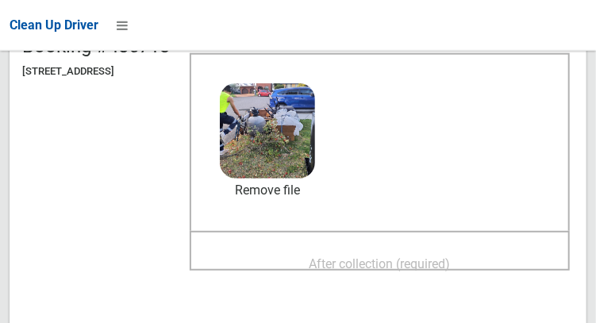
scroll to position [192, 0]
click at [451, 268] on span "After collection (required)" at bounding box center [380, 263] width 141 height 15
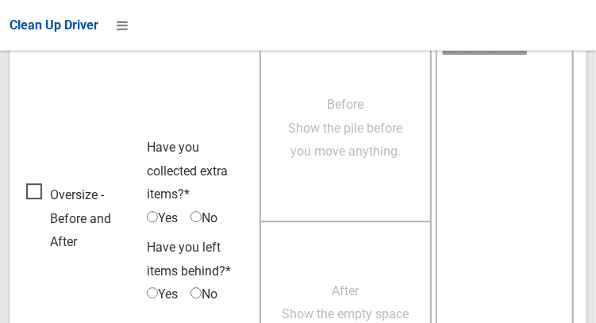
scroll to position [1447, 0]
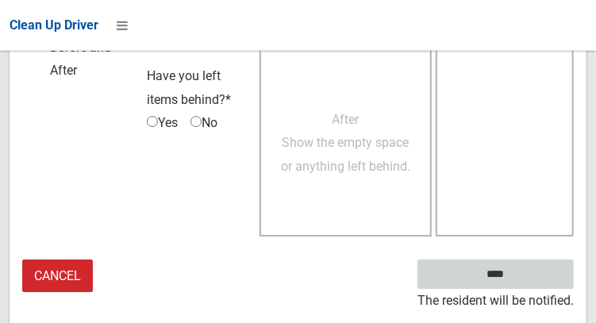
click at [507, 289] on input "****" at bounding box center [496, 274] width 156 height 29
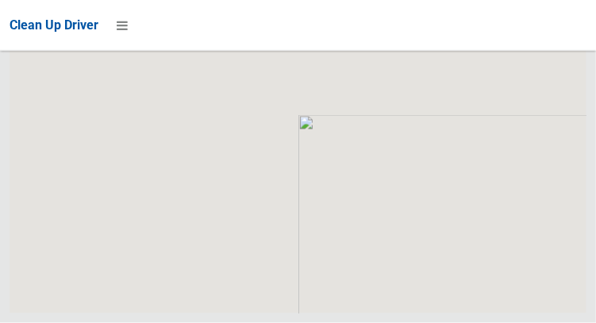
scroll to position [12811, 0]
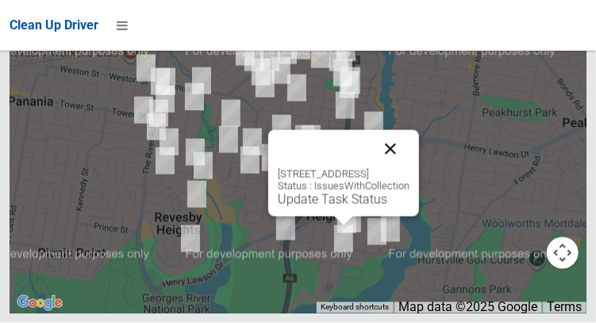
click at [410, 168] on button "Close" at bounding box center [391, 149] width 38 height 38
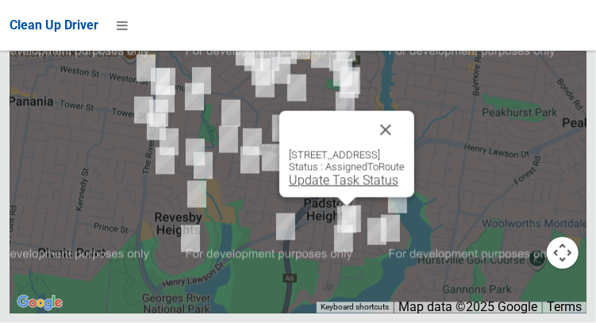
click at [329, 188] on link "Update Task Status" at bounding box center [344, 180] width 110 height 15
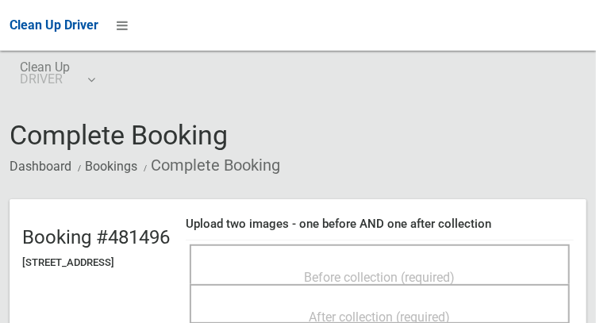
click at [403, 270] on span "Before collection (required)" at bounding box center [380, 277] width 151 height 15
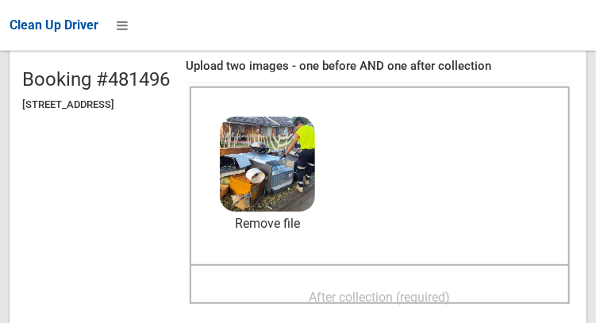
scroll to position [159, 0]
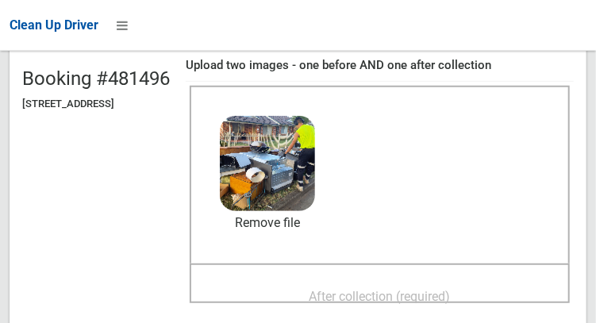
click at [449, 289] on span "After collection (required)" at bounding box center [380, 296] width 141 height 15
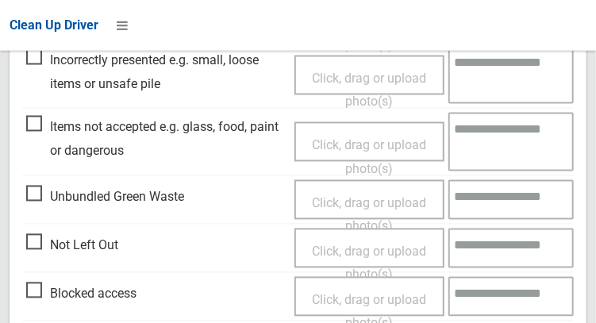
scroll to position [954, 0]
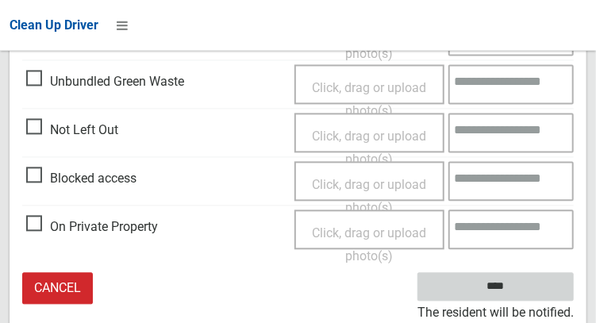
click at [506, 286] on input "****" at bounding box center [496, 287] width 156 height 29
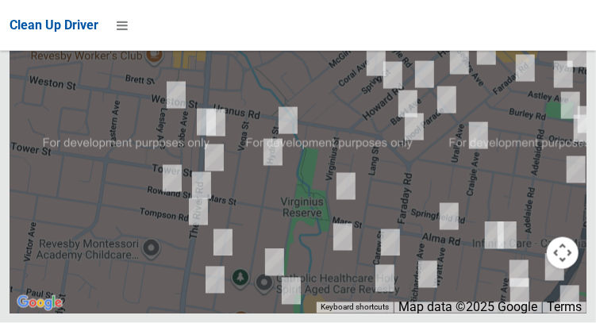
scroll to position [12752, 0]
click at [395, 21] on button "OK" at bounding box center [399, 7] width 55 height 29
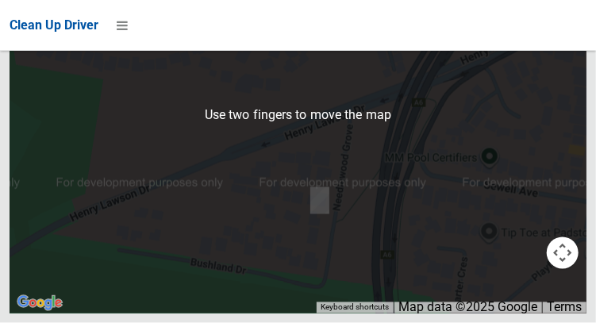
scroll to position [12811, 0]
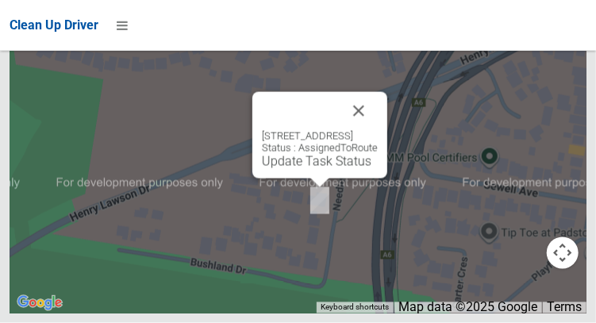
click at [288, 179] on div "10 Needlewood Grove, PADSTOW HEIGHTS NSW 2211 Status : AssignedToRoute Update T…" at bounding box center [320, 135] width 135 height 87
click at [287, 169] on link "Update Task Status" at bounding box center [317, 161] width 110 height 15
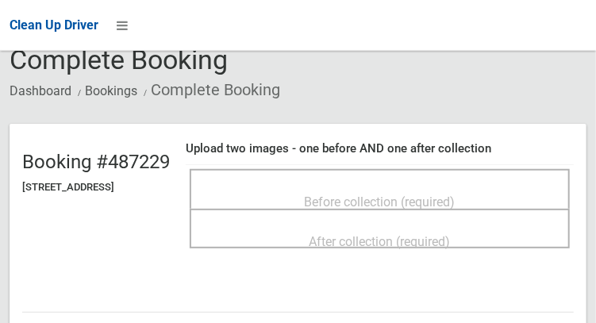
scroll to position [75, 0]
click at [452, 207] on span "Before collection (required)" at bounding box center [380, 202] width 151 height 15
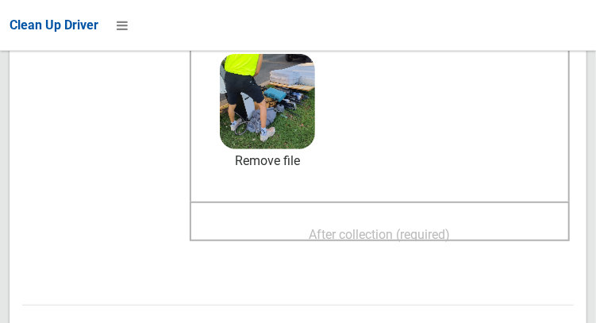
scroll to position [221, 0]
click at [451, 239] on span "After collection (required)" at bounding box center [380, 234] width 141 height 15
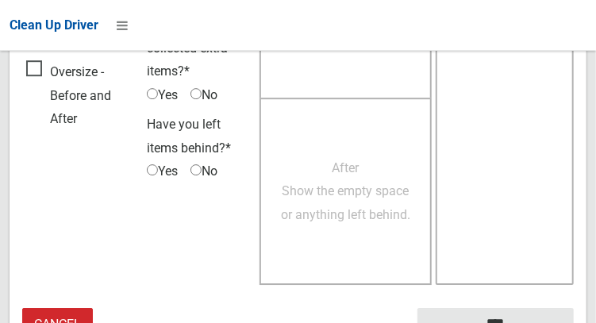
scroll to position [1447, 0]
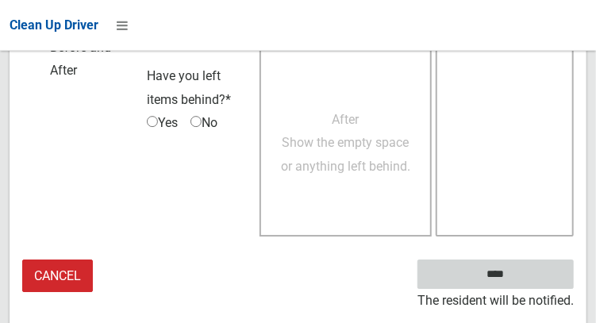
click at [507, 281] on input "****" at bounding box center [496, 274] width 156 height 29
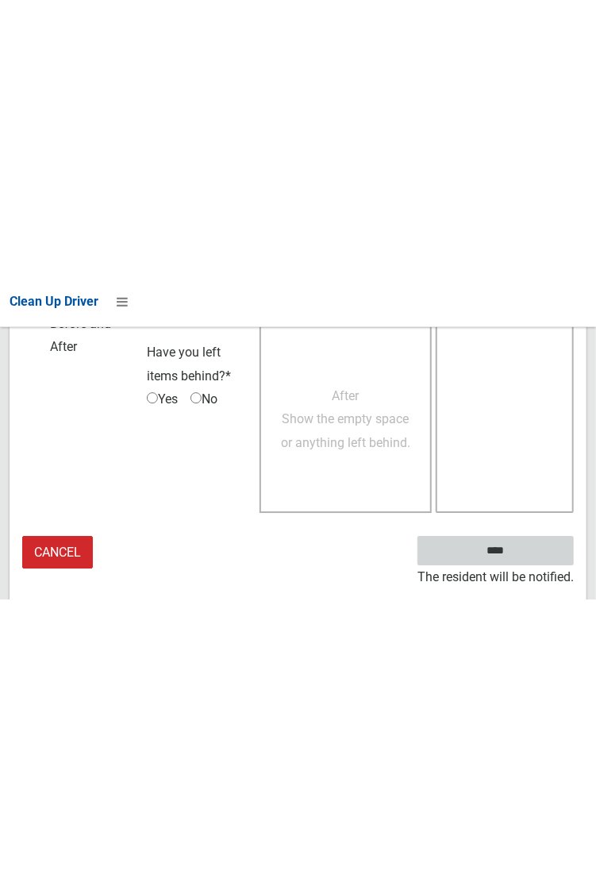
scroll to position [930, 0]
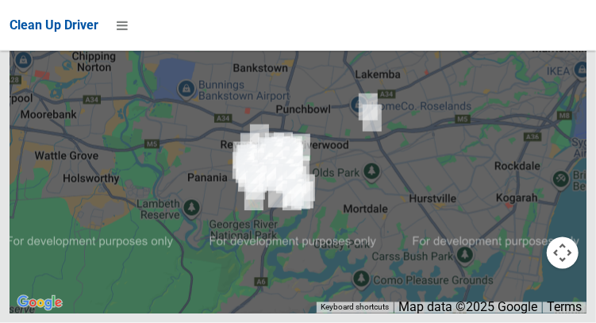
scroll to position [12532, 0]
click at [404, 21] on button "OK" at bounding box center [399, 7] width 55 height 29
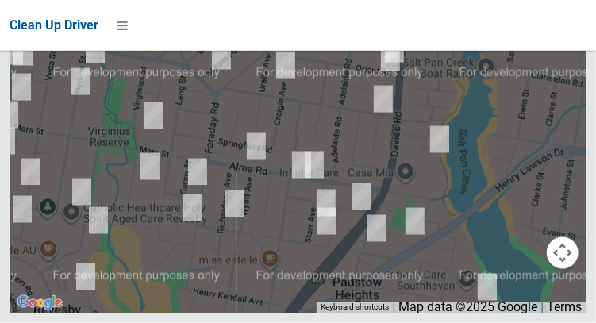
scroll to position [12811, 0]
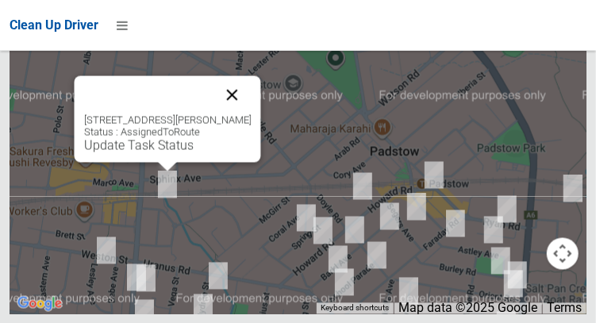
click at [251, 114] on button "Close" at bounding box center [232, 94] width 38 height 38
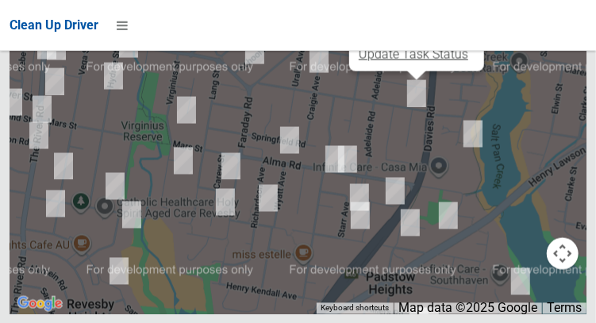
click at [420, 61] on link "Update Task Status" at bounding box center [414, 53] width 110 height 15
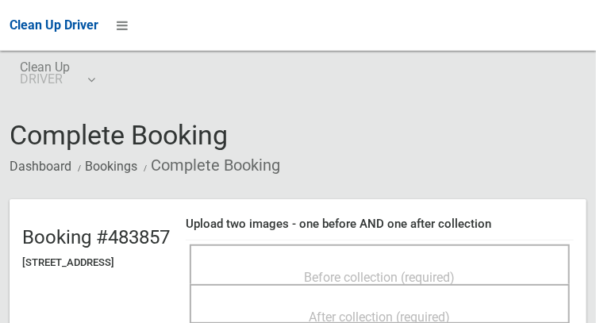
click at [397, 270] on span "Before collection (required)" at bounding box center [380, 277] width 151 height 15
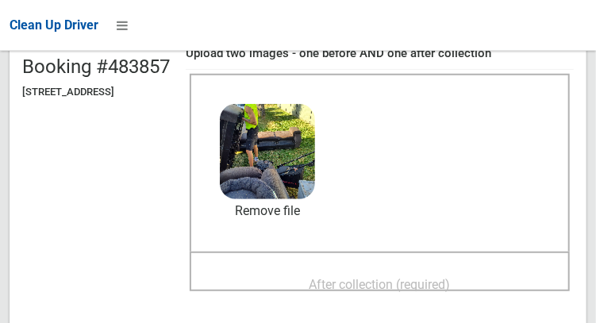
scroll to position [180, 0]
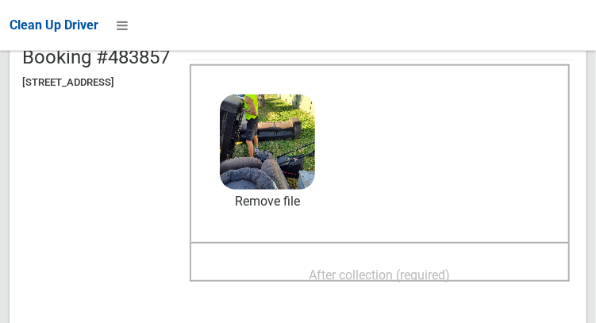
click at [396, 268] on span "After collection (required)" at bounding box center [380, 275] width 141 height 15
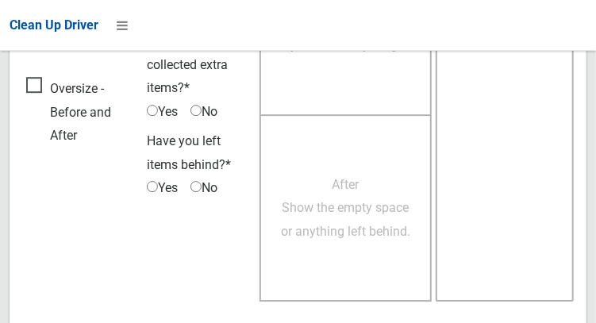
scroll to position [1433, 0]
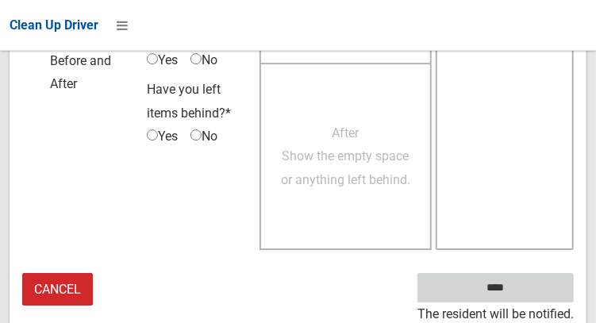
click at [504, 289] on input "****" at bounding box center [496, 287] width 156 height 29
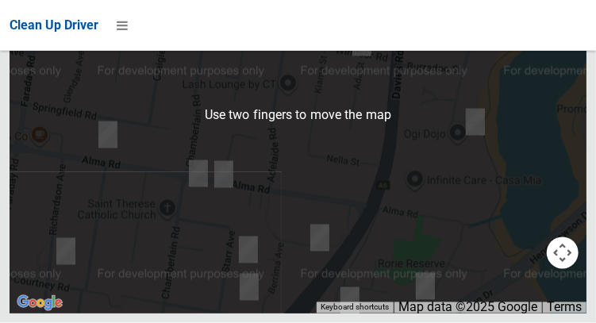
scroll to position [12737, 0]
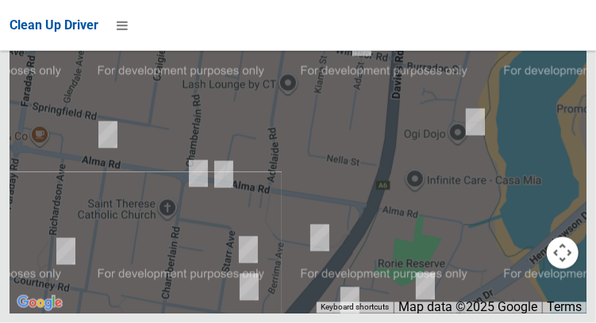
click at [399, 21] on button "OK" at bounding box center [399, 7] width 55 height 29
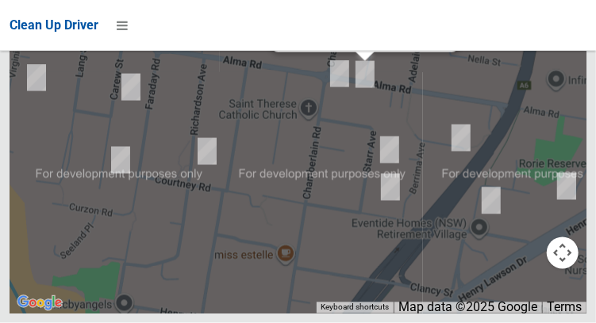
click at [366, 43] on link "Update Task Status" at bounding box center [336, 35] width 110 height 15
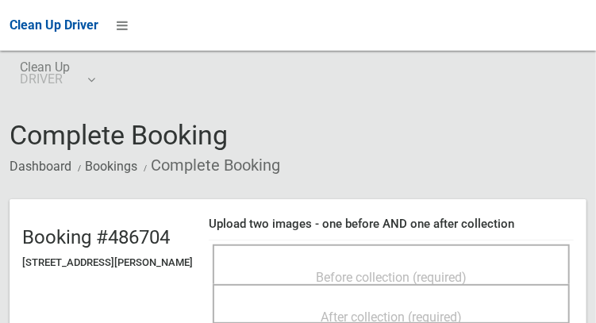
click at [395, 270] on span "Before collection (required)" at bounding box center [391, 277] width 151 height 15
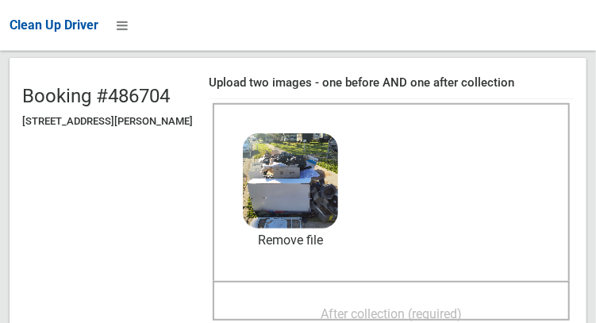
scroll to position [149, 0]
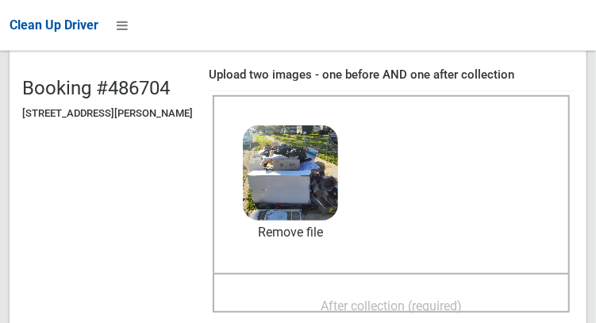
click at [430, 300] on span "After collection (required)" at bounding box center [391, 306] width 141 height 15
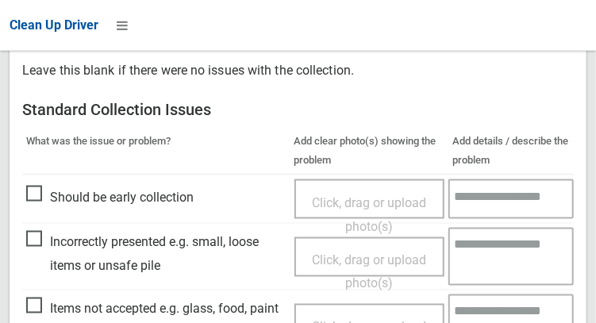
scroll to position [1433, 0]
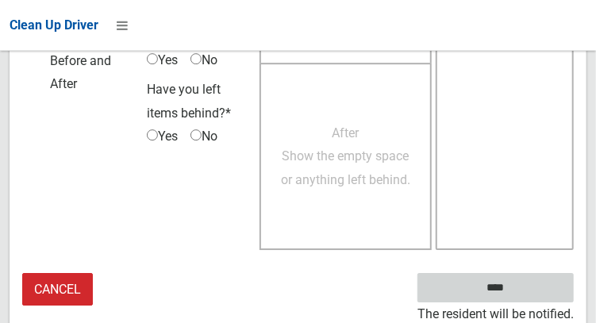
click at [519, 287] on input "****" at bounding box center [496, 287] width 156 height 29
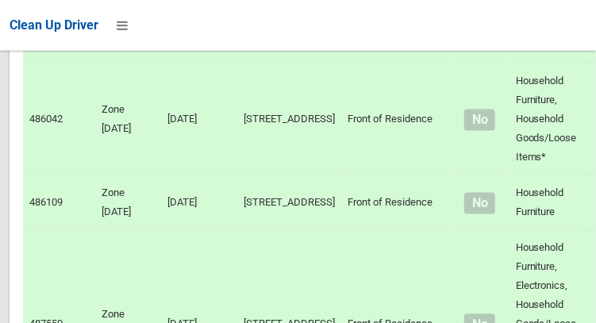
scroll to position [12811, 0]
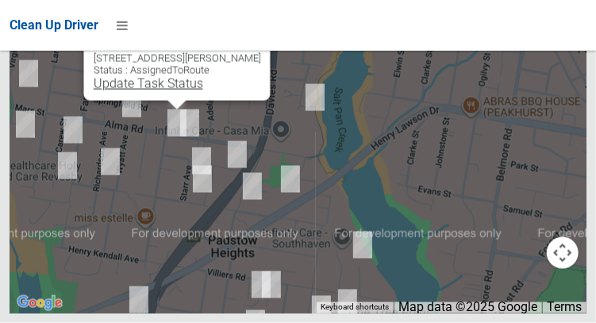
click at [157, 91] on link "Update Task Status" at bounding box center [148, 83] width 110 height 15
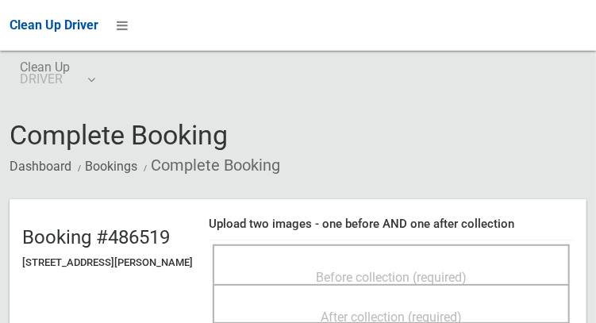
click at [426, 277] on span "Before collection (required)" at bounding box center [391, 277] width 151 height 15
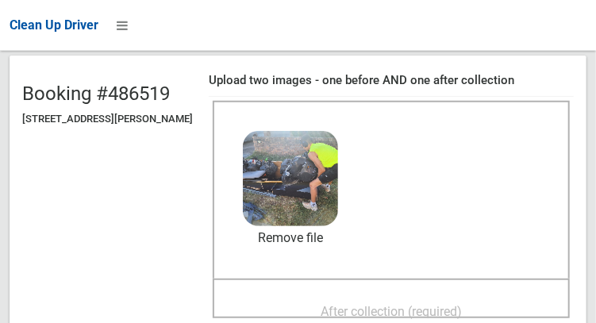
scroll to position [145, 0]
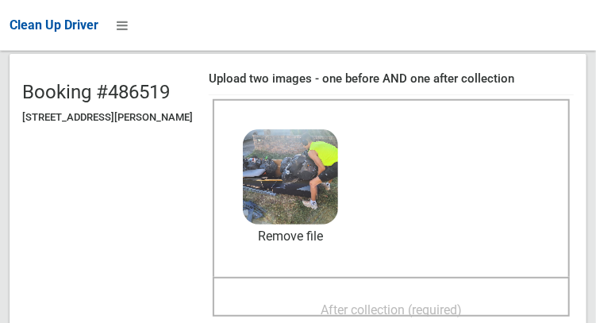
click at [462, 303] on span "After collection (required)" at bounding box center [391, 310] width 141 height 15
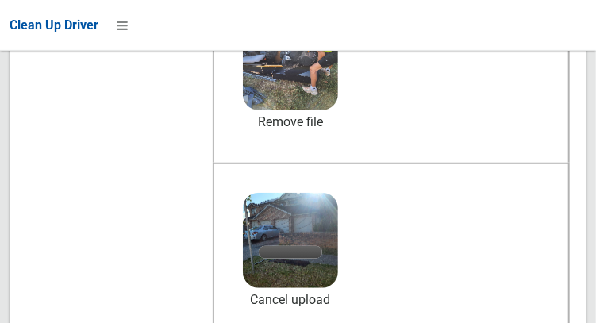
scroll to position [260, 0]
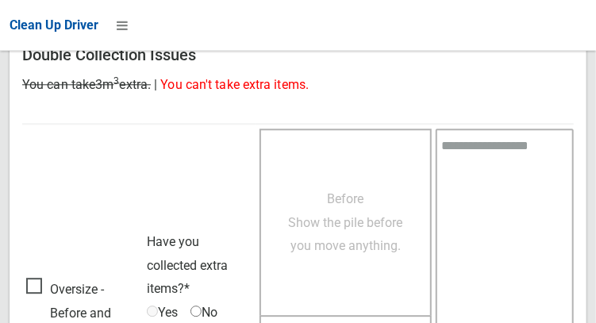
scroll to position [1433, 0]
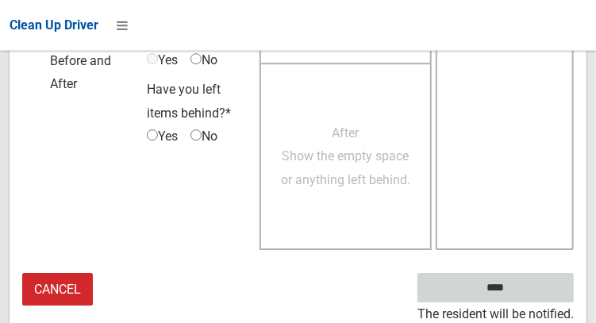
click at [508, 283] on input "****" at bounding box center [496, 287] width 156 height 29
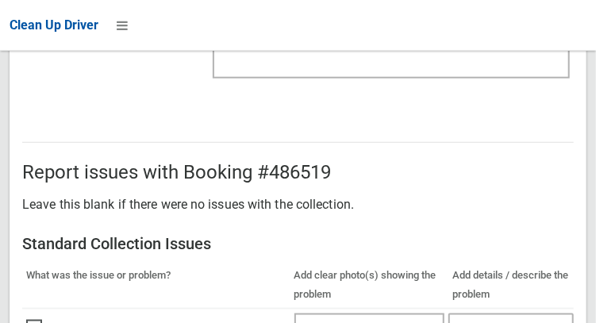
scroll to position [529, 0]
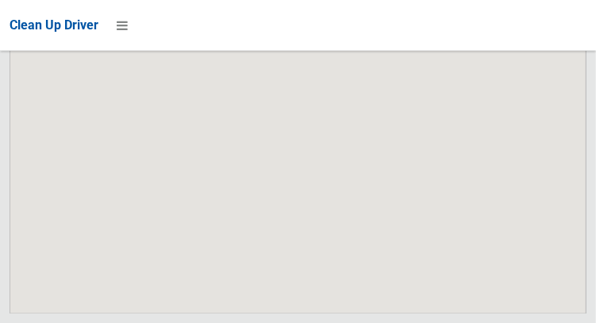
scroll to position [12811, 0]
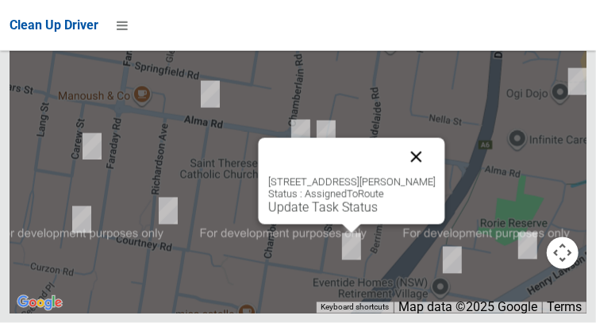
click at [425, 176] on button "Close" at bounding box center [416, 157] width 38 height 38
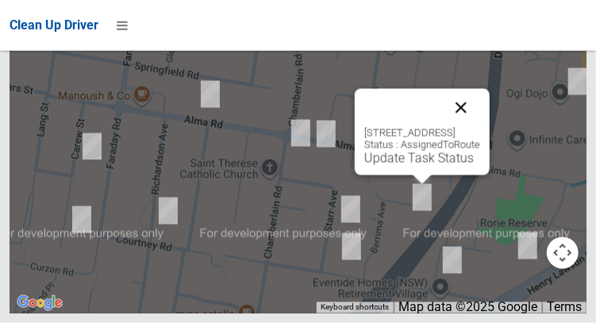
click at [480, 127] on button "Close" at bounding box center [461, 108] width 38 height 38
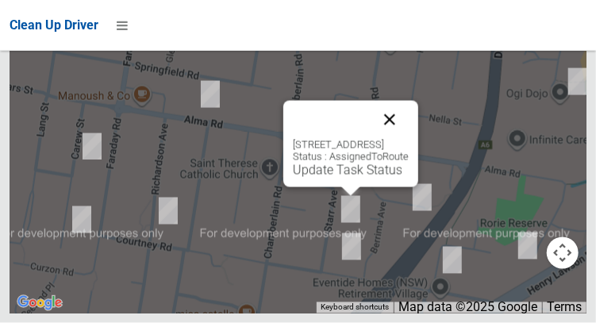
click at [409, 139] on button "Close" at bounding box center [390, 120] width 38 height 38
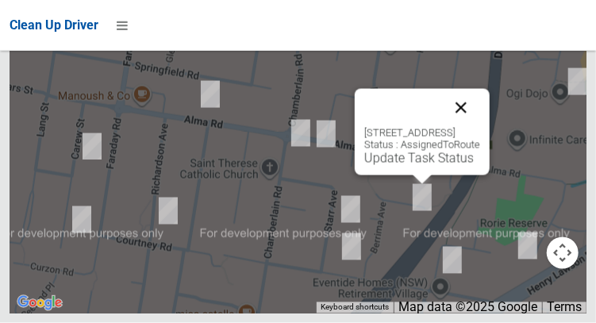
click at [480, 127] on button "Close" at bounding box center [461, 108] width 38 height 38
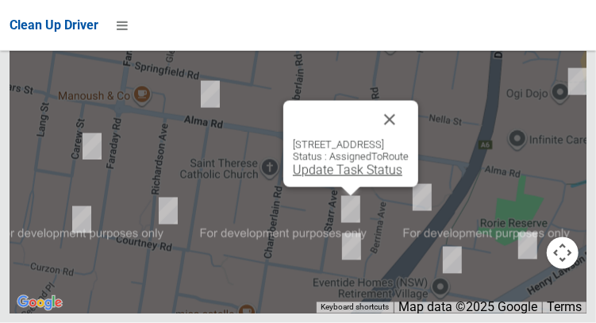
click at [335, 178] on link "Update Task Status" at bounding box center [348, 170] width 110 height 15
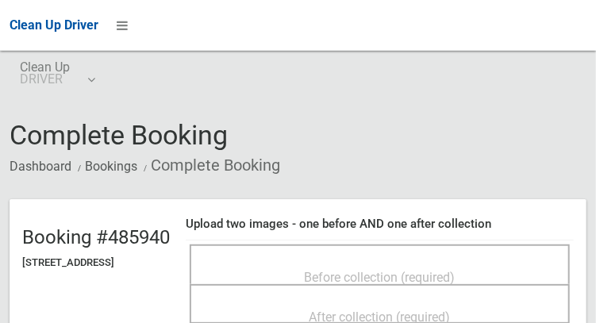
click at [428, 270] on span "Before collection (required)" at bounding box center [380, 277] width 151 height 15
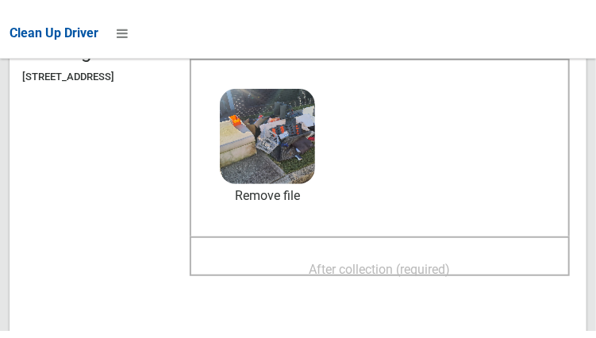
scroll to position [192, 0]
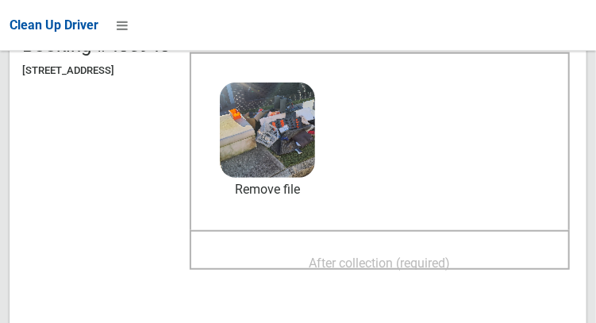
click at [410, 259] on span "After collection (required)" at bounding box center [380, 263] width 141 height 15
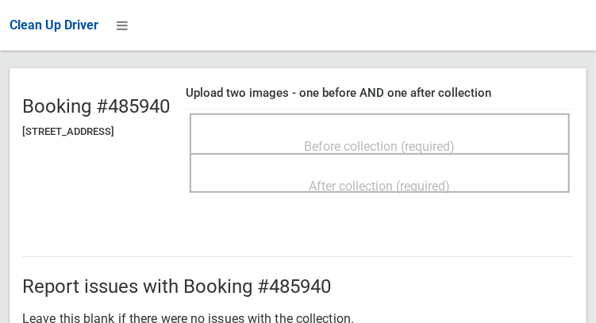
scroll to position [130, 0]
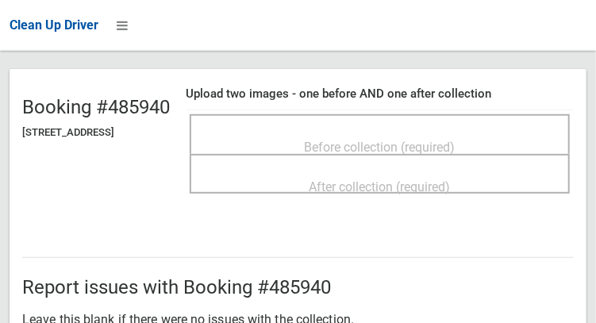
click at [434, 132] on div "Before collection (required)" at bounding box center [379, 146] width 345 height 29
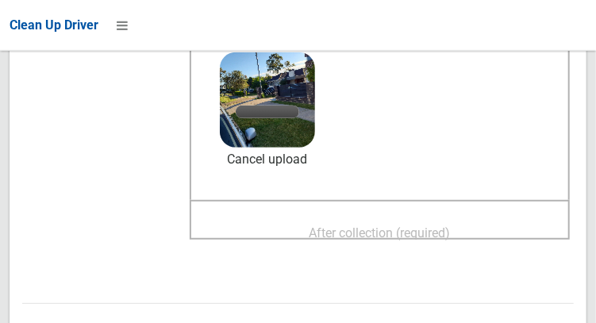
scroll to position [222, 0]
click at [451, 226] on span "After collection (required)" at bounding box center [380, 233] width 141 height 15
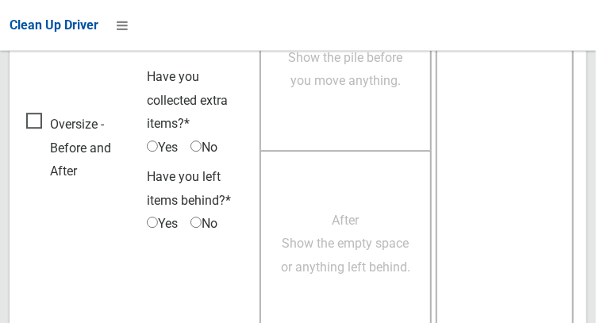
scroll to position [1433, 0]
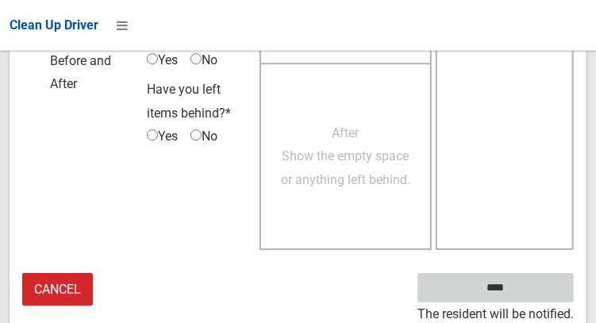
click at [526, 294] on input "****" at bounding box center [496, 287] width 156 height 29
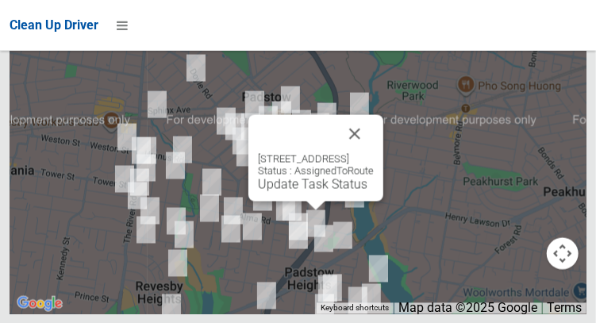
scroll to position [12811, 0]
click at [318, 191] on link "Update Task Status" at bounding box center [313, 183] width 110 height 15
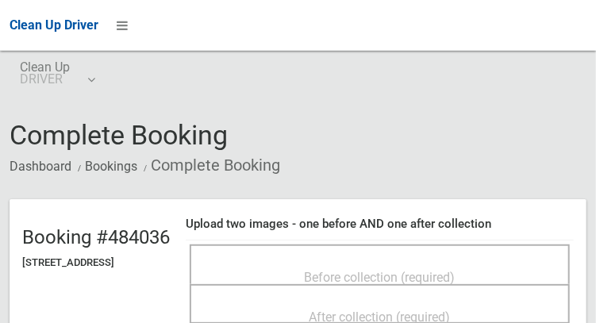
click at [430, 262] on div "Before collection (required)" at bounding box center [379, 276] width 345 height 29
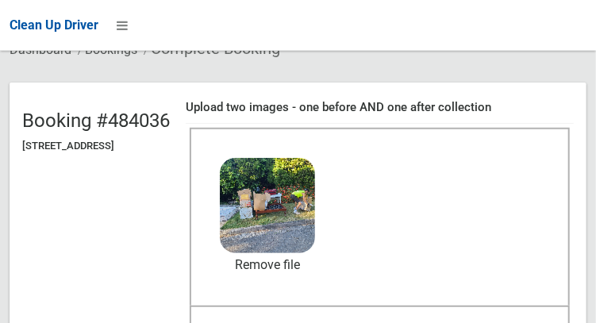
scroll to position [121, 0]
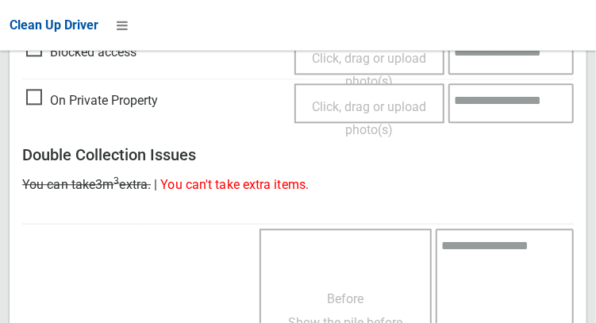
scroll to position [1433, 0]
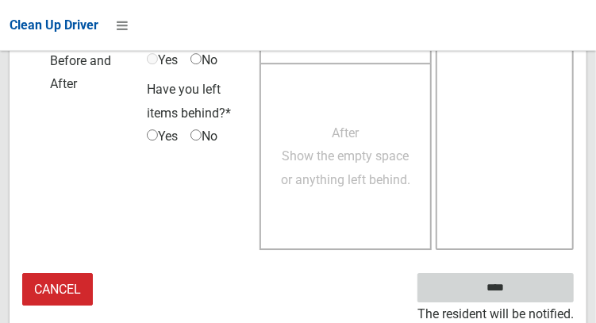
click at [519, 298] on input "****" at bounding box center [496, 287] width 156 height 29
click at [505, 280] on input "****" at bounding box center [496, 287] width 156 height 29
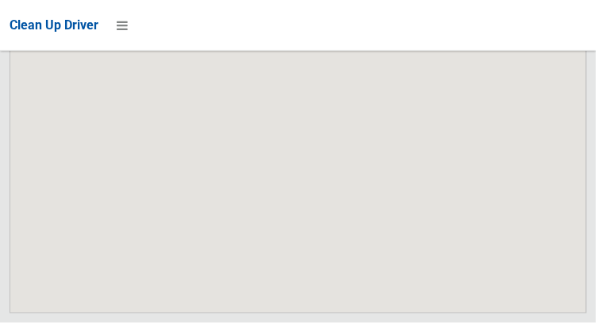
scroll to position [12811, 0]
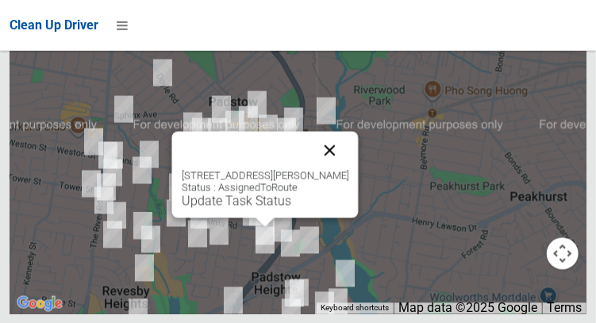
click at [338, 169] on button "Close" at bounding box center [329, 150] width 38 height 38
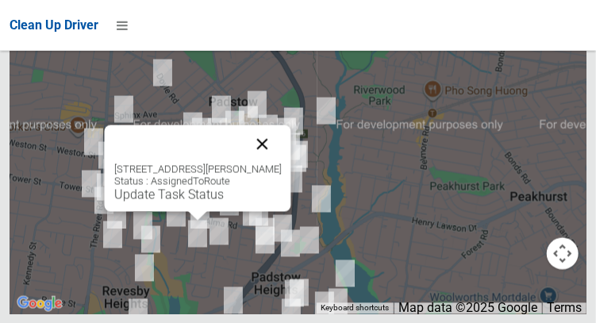
click at [269, 163] on button "Close" at bounding box center [262, 144] width 38 height 38
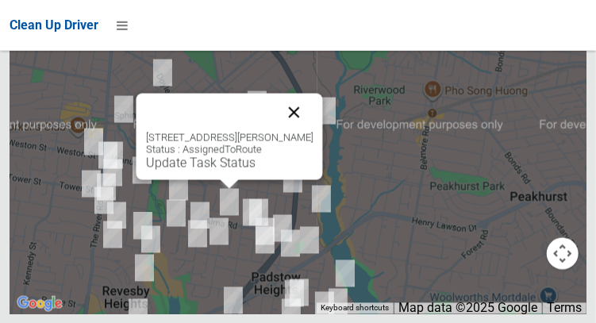
click at [296, 131] on button "Close" at bounding box center [294, 112] width 38 height 38
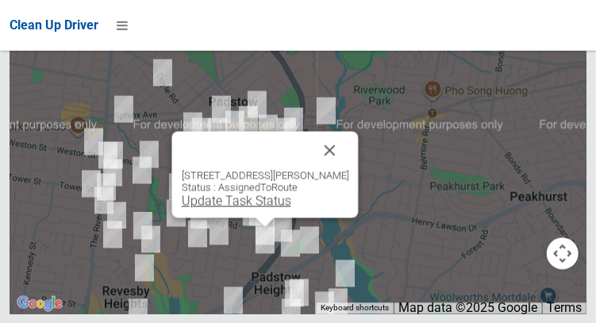
click at [253, 208] on link "Update Task Status" at bounding box center [236, 200] width 110 height 15
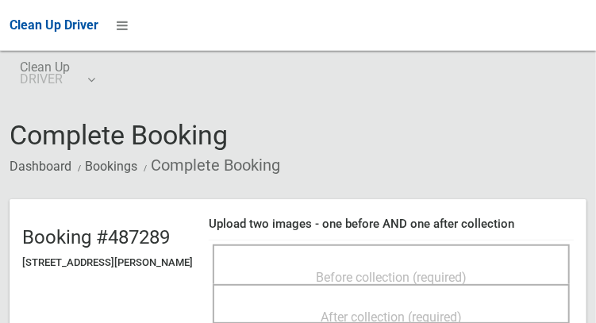
click at [339, 270] on span "Before collection (required)" at bounding box center [391, 277] width 151 height 15
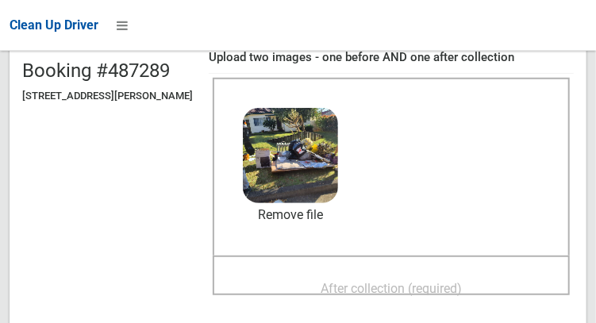
scroll to position [168, 0]
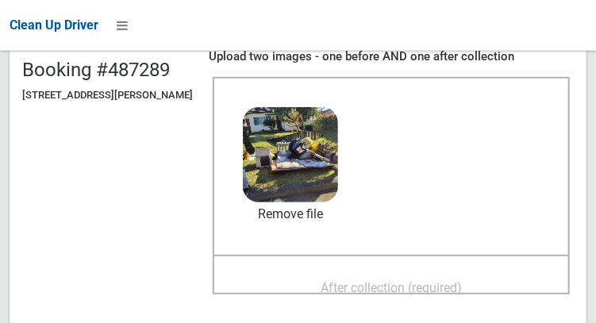
click at [443, 280] on span "After collection (required)" at bounding box center [391, 287] width 141 height 15
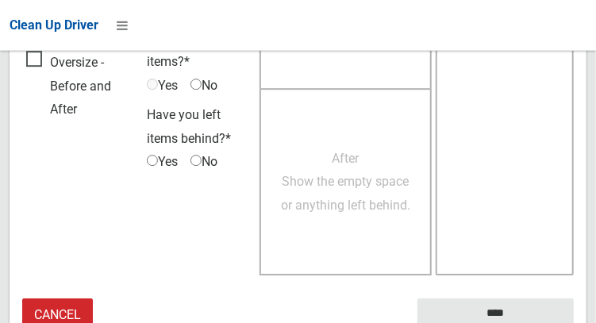
scroll to position [1433, 0]
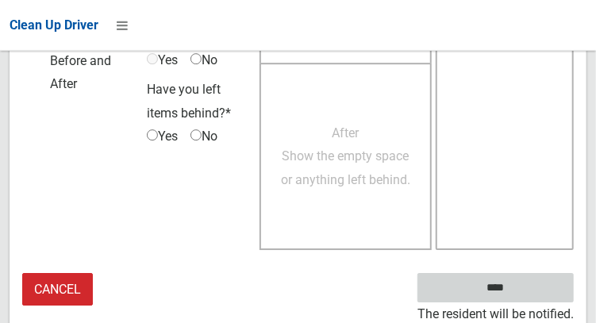
click at [519, 294] on input "****" at bounding box center [496, 287] width 156 height 29
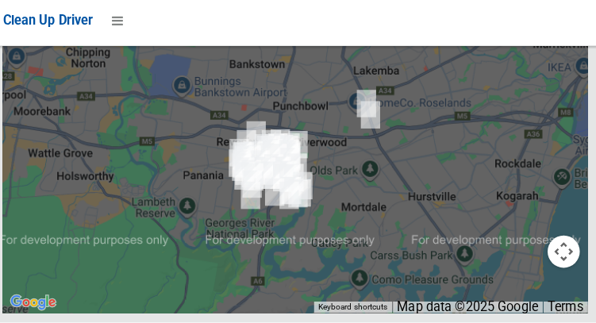
scroll to position [12594, 0]
click at [397, 21] on button "OK" at bounding box center [399, 7] width 55 height 29
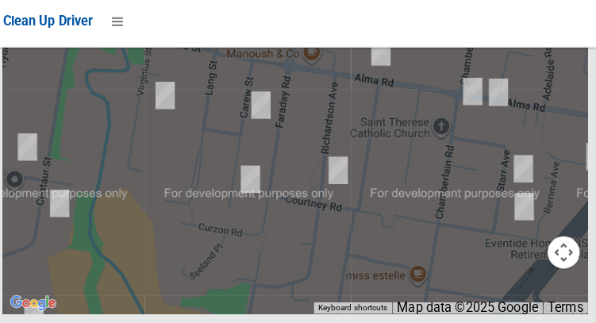
scroll to position [12811, 0]
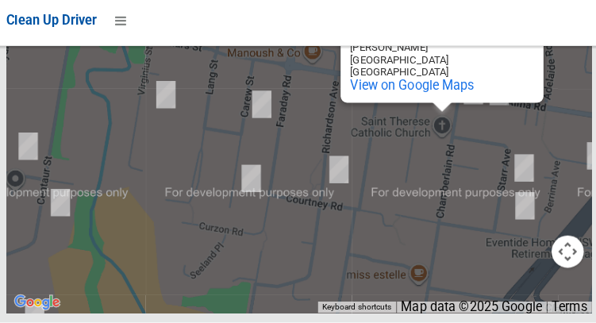
click at [422, 223] on div "Saint Therese Catholic Church Saint Therese Catholic Church 48 Chamberlain Rd P…" at bounding box center [298, 115] width 577 height 397
click at [506, 33] on button "Close" at bounding box center [511, 13] width 38 height 38
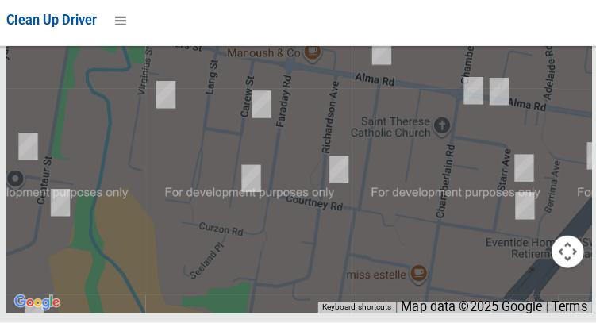
scroll to position [12776, 0]
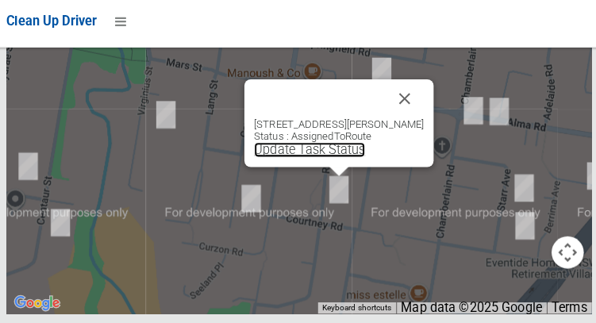
click at [327, 160] on link "Update Task Status" at bounding box center [308, 152] width 110 height 15
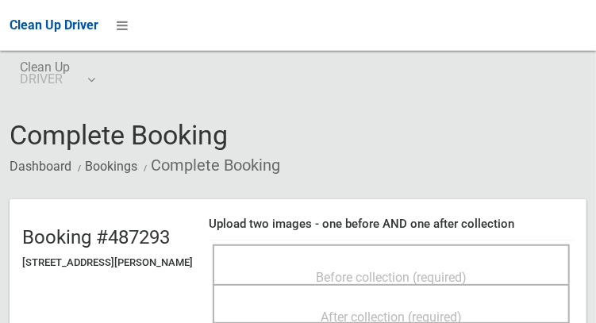
click at [426, 270] on span "Before collection (required)" at bounding box center [391, 277] width 151 height 15
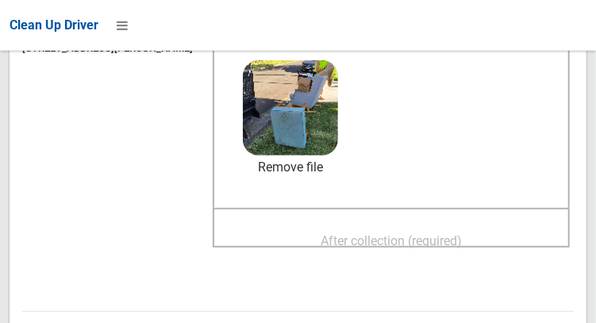
scroll to position [243, 0]
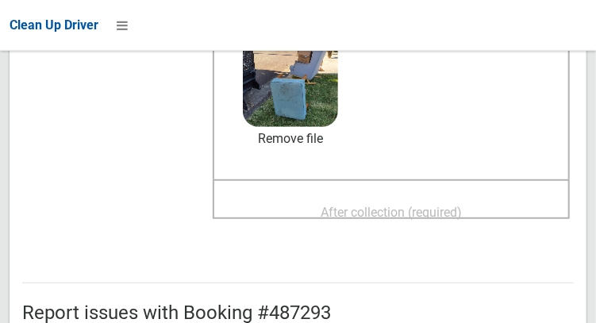
click at [462, 205] on span "After collection (required)" at bounding box center [391, 212] width 141 height 15
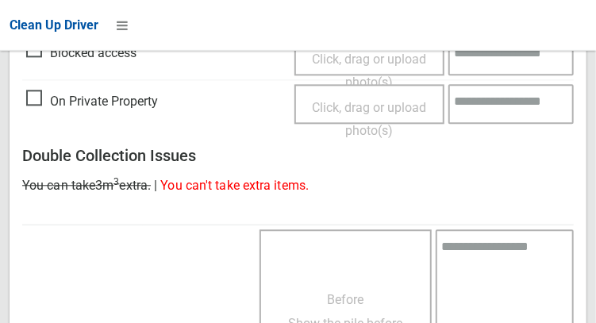
scroll to position [1433, 0]
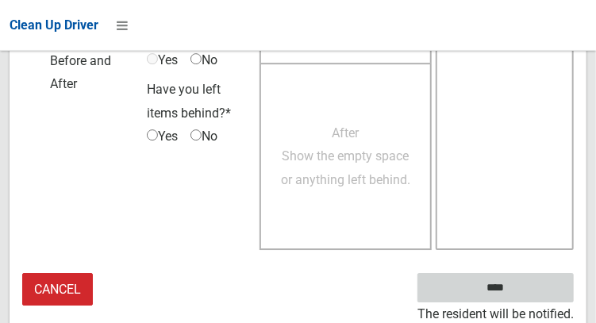
click at [508, 289] on input "****" at bounding box center [496, 287] width 156 height 29
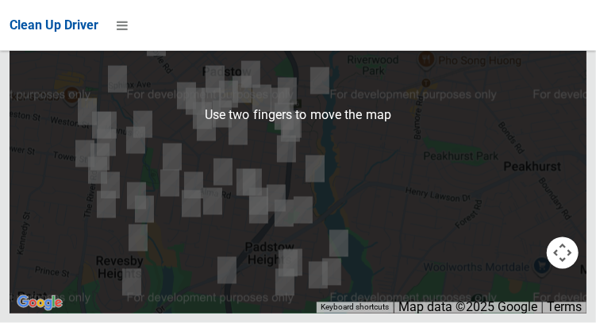
scroll to position [12781, 0]
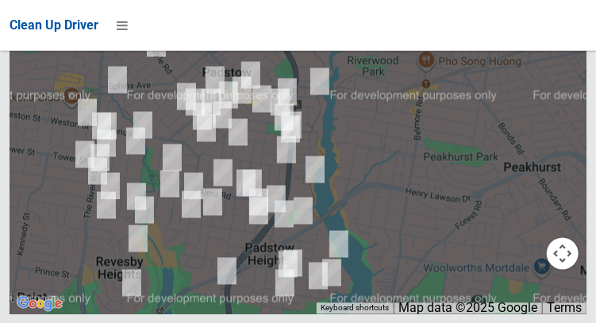
click at [403, 21] on button "OK" at bounding box center [399, 7] width 55 height 29
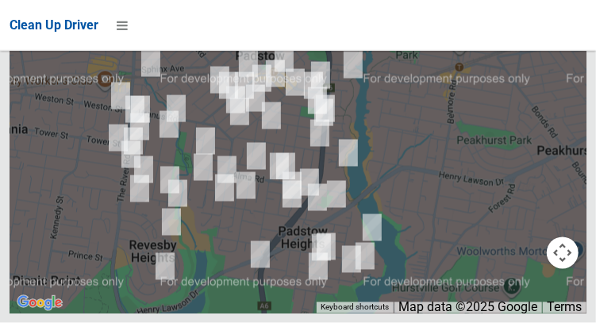
scroll to position [12707, 0]
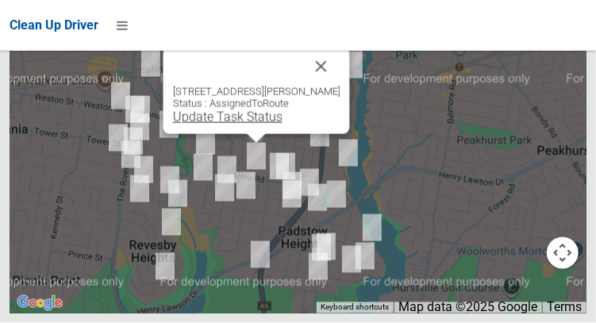
click at [248, 125] on link "Update Task Status" at bounding box center [227, 117] width 110 height 15
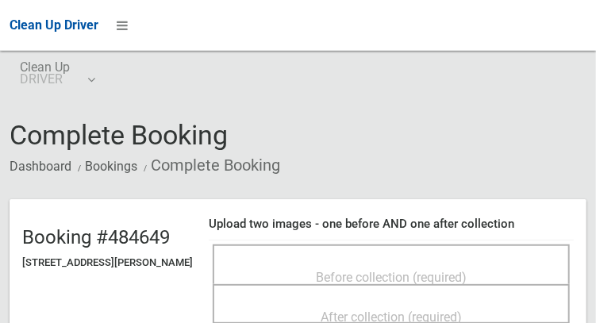
click at [427, 270] on span "Before collection (required)" at bounding box center [391, 277] width 151 height 15
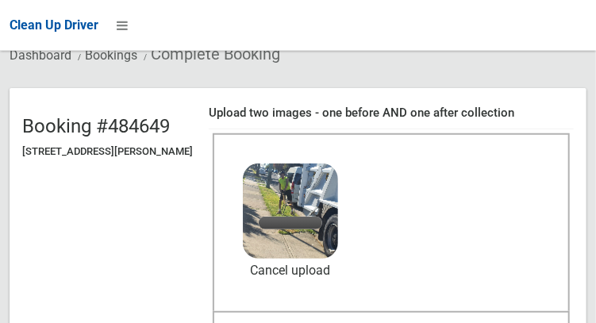
scroll to position [129, 0]
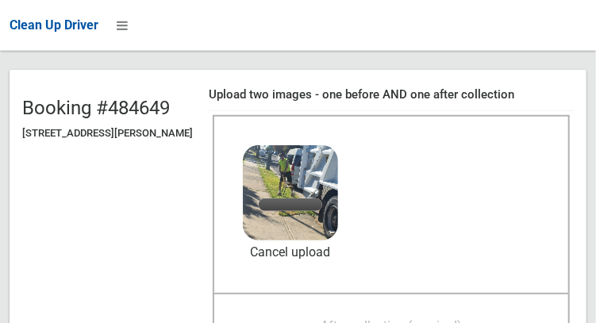
click at [386, 318] on span "After collection (required)" at bounding box center [391, 325] width 141 height 15
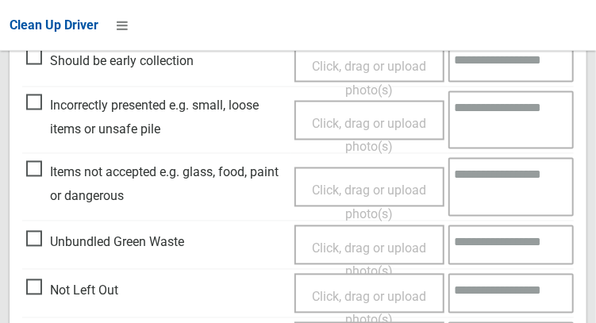
scroll to position [1433, 0]
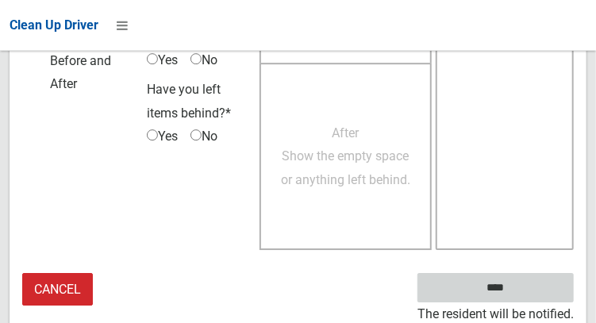
click at [535, 287] on input "****" at bounding box center [496, 287] width 156 height 29
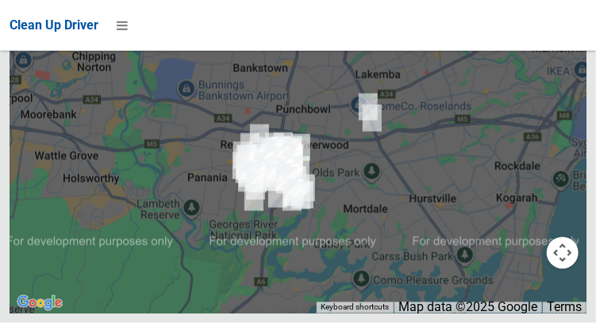
scroll to position [12773, 0]
click at [411, 21] on button "OK" at bounding box center [399, 7] width 55 height 29
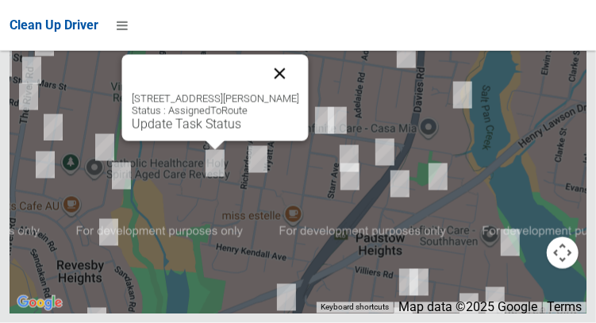
click at [283, 93] on button "Close" at bounding box center [279, 74] width 38 height 38
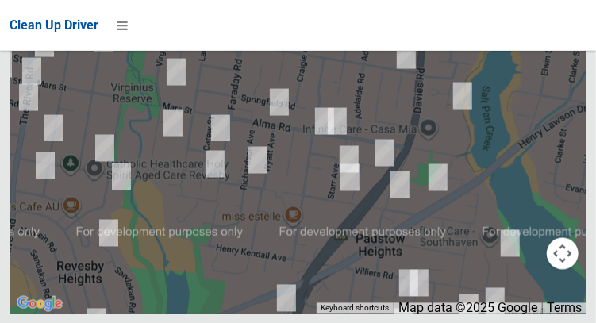
scroll to position [12811, 0]
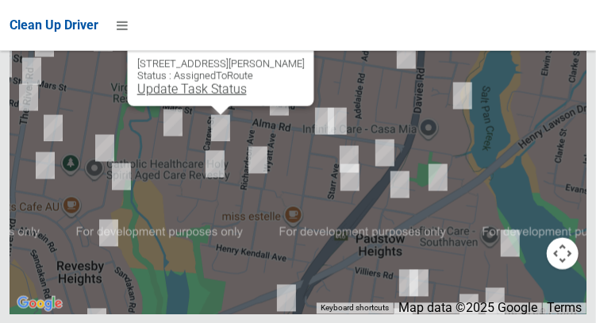
click at [225, 96] on link "Update Task Status" at bounding box center [192, 88] width 110 height 15
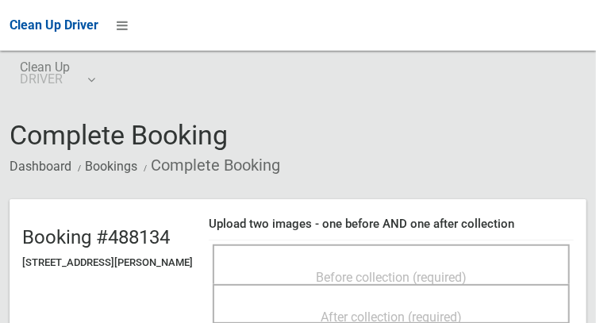
click at [427, 270] on span "Before collection (required)" at bounding box center [391, 277] width 151 height 15
click at [414, 270] on span "Before collection (required)" at bounding box center [391, 277] width 151 height 15
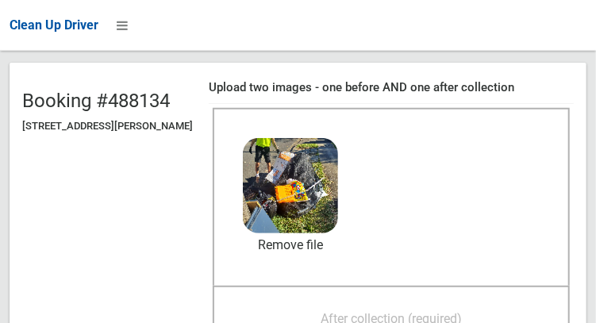
scroll to position [137, 0]
click at [434, 311] on span "After collection (required)" at bounding box center [391, 318] width 141 height 15
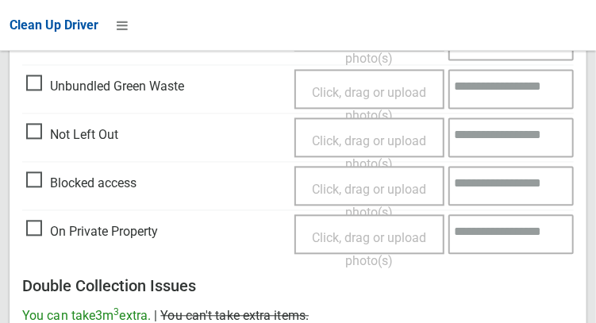
scroll to position [1433, 0]
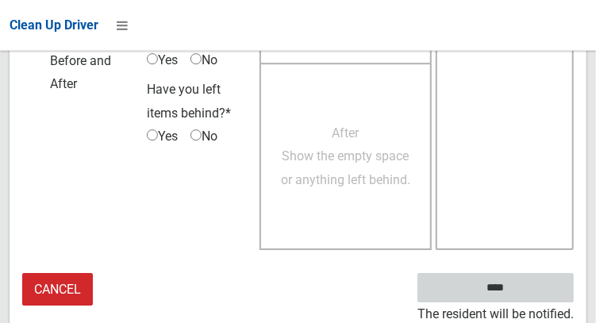
click at [519, 291] on input "****" at bounding box center [496, 287] width 156 height 29
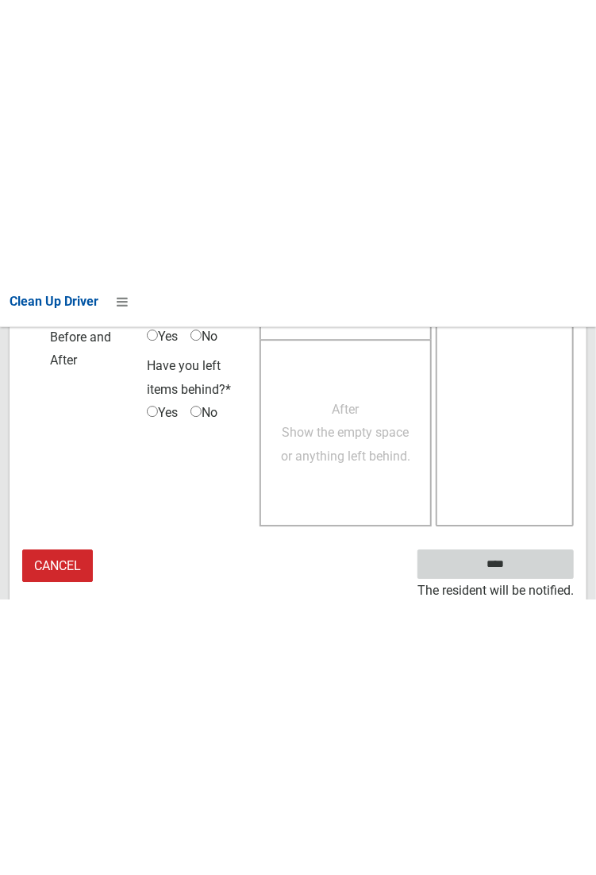
scroll to position [917, 0]
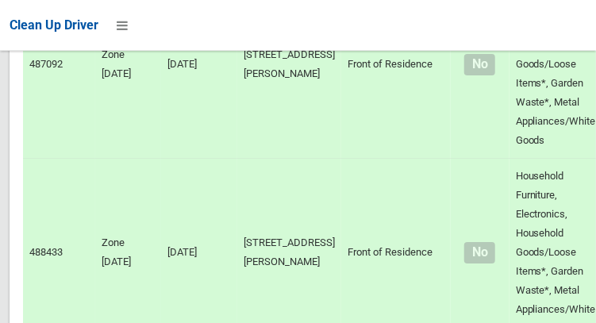
scroll to position [10265, 0]
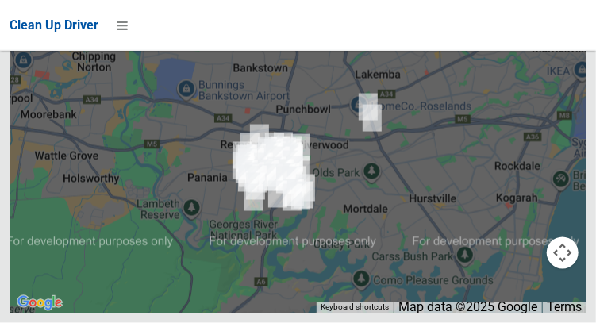
scroll to position [10312, 0]
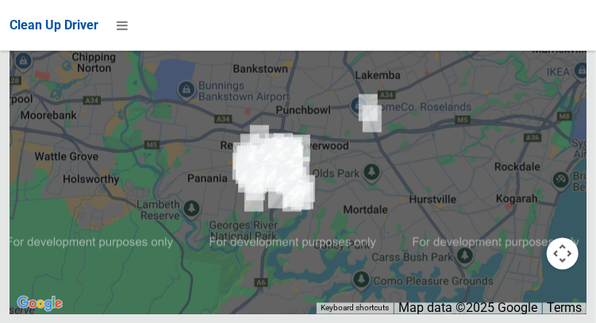
click at [374, 287] on div at bounding box center [298, 161] width 596 height 323
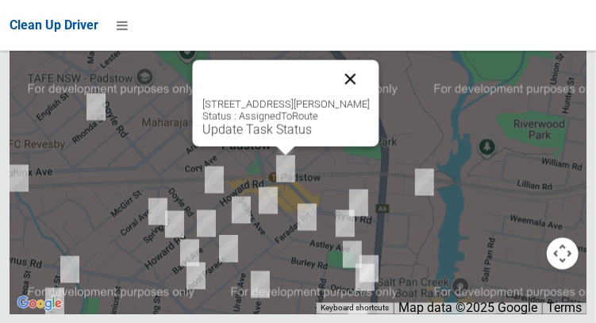
click at [356, 98] on button "Close" at bounding box center [350, 79] width 38 height 38
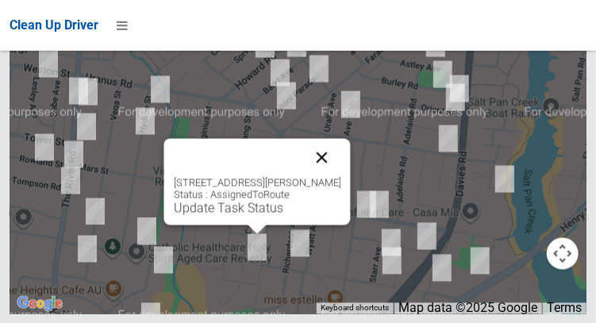
click at [325, 176] on button "Close" at bounding box center [322, 157] width 38 height 38
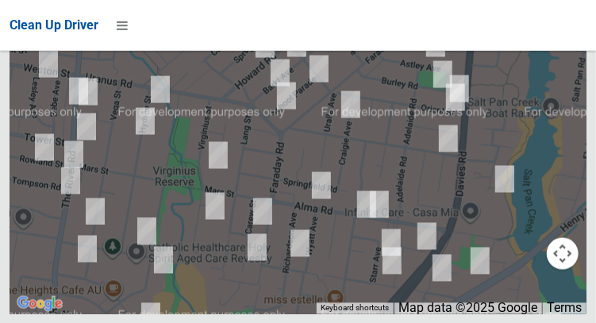
scroll to position [12729, 0]
click at [401, 21] on button "OK" at bounding box center [399, 7] width 55 height 29
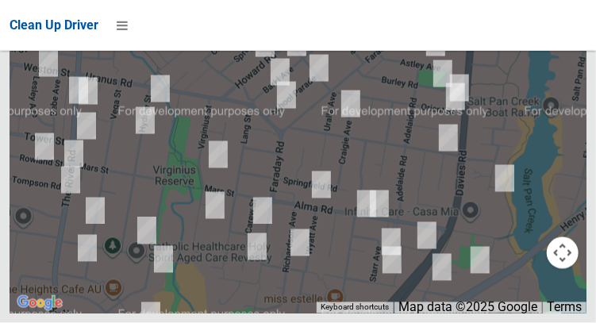
scroll to position [12811, 0]
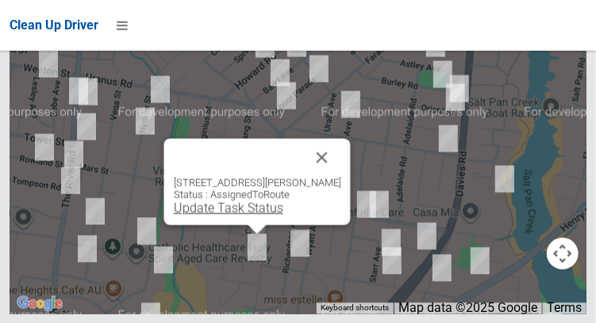
click at [256, 215] on link "Update Task Status" at bounding box center [228, 207] width 110 height 15
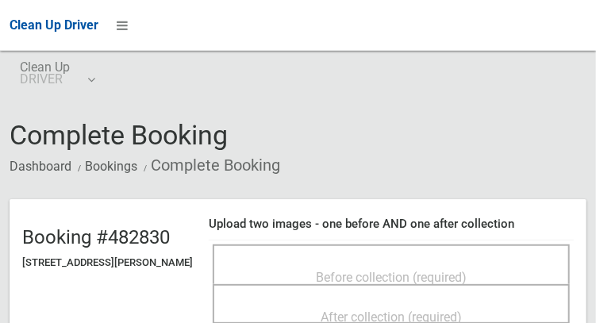
click at [445, 270] on span "Before collection (required)" at bounding box center [391, 277] width 151 height 15
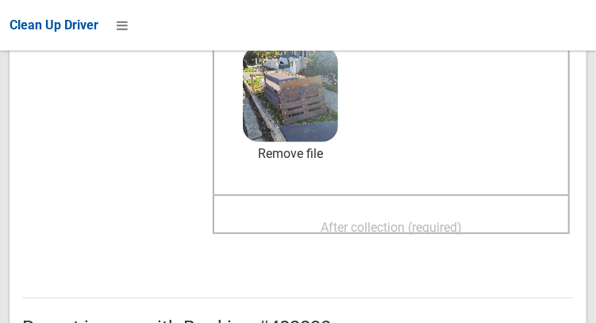
scroll to position [230, 0]
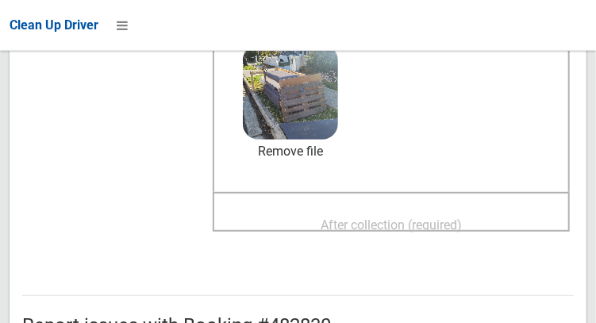
click at [453, 218] on span "After collection (required)" at bounding box center [391, 225] width 141 height 15
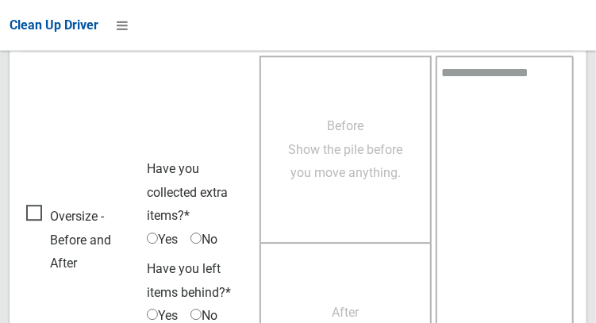
scroll to position [1433, 0]
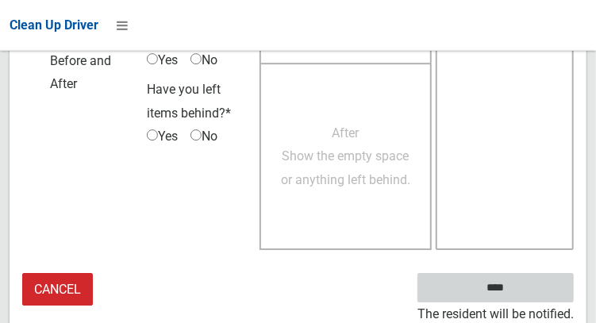
click at [519, 288] on input "****" at bounding box center [496, 287] width 156 height 29
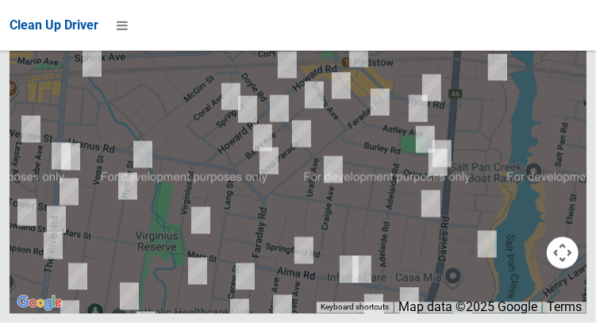
scroll to position [12728, 0]
click at [401, 21] on button "OK" at bounding box center [399, 7] width 55 height 29
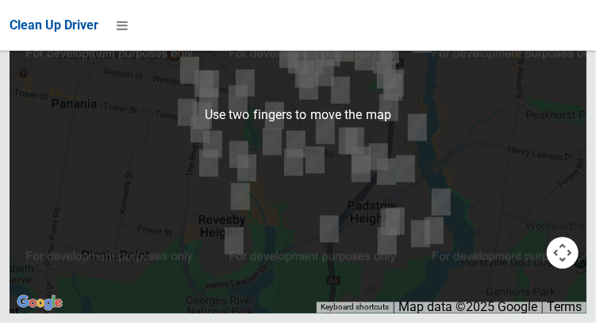
scroll to position [12661, 0]
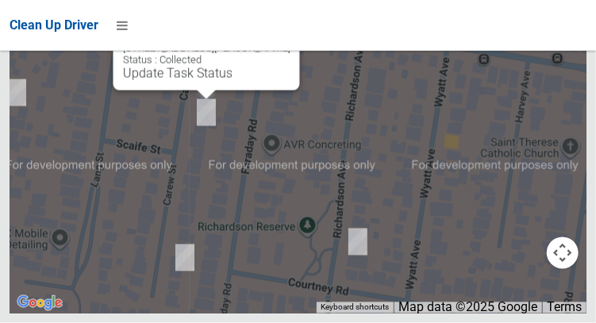
click at [272, 42] on button "Close" at bounding box center [271, 23] width 38 height 38
